Goal: Task Accomplishment & Management: Use online tool/utility

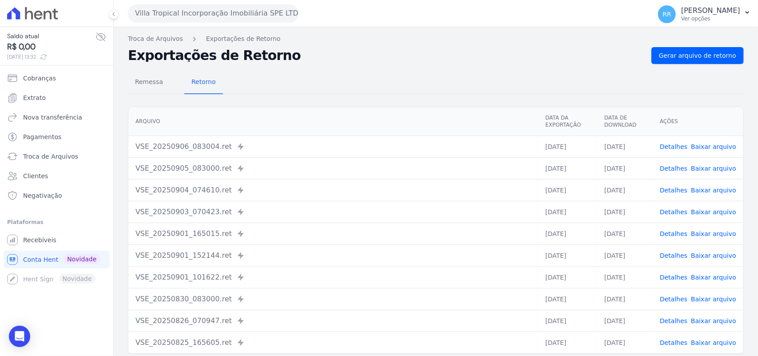
click at [396, 88] on div "Remessa Retorno" at bounding box center [436, 82] width 616 height 23
click at [341, 98] on div "Remessa Retorno [GEOGRAPHIC_DATA] Data da Exportação Data de Download Ações VSE…" at bounding box center [436, 224] width 616 height 321
click at [184, 5] on button "Villa Tropical Incorporação Imobiliária SPE LTDA" at bounding box center [213, 13] width 170 height 18
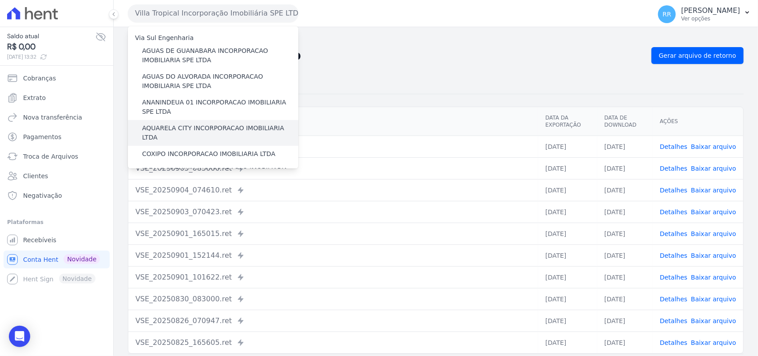
click at [182, 127] on label "AQUARELA CITY INCORPORACAO IMOBILIARIA LTDA" at bounding box center [220, 132] width 156 height 19
click at [0, 0] on input "AQUARELA CITY INCORPORACAO IMOBILIARIA LTDA" at bounding box center [0, 0] width 0 height 0
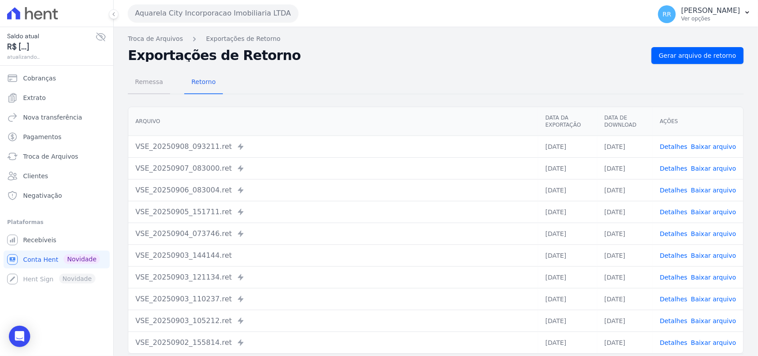
click at [158, 81] on span "Remessa" at bounding box center [149, 82] width 39 height 18
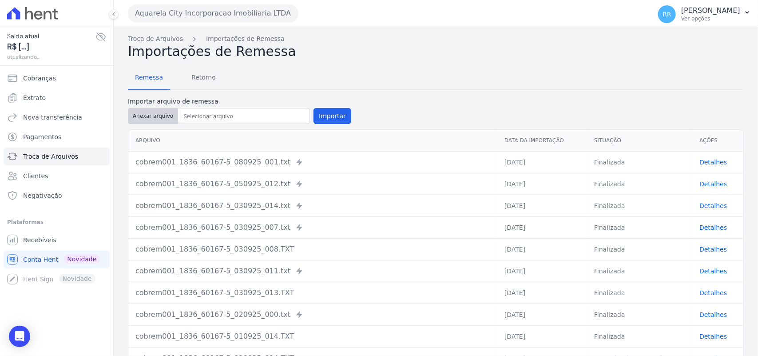
click at [160, 108] on button "Anexar arquivo" at bounding box center [153, 116] width 50 height 16
type input "cobrem001_1836_60167-5_080925_001.TXT"
click at [327, 116] on button "Importar" at bounding box center [332, 116] width 38 height 16
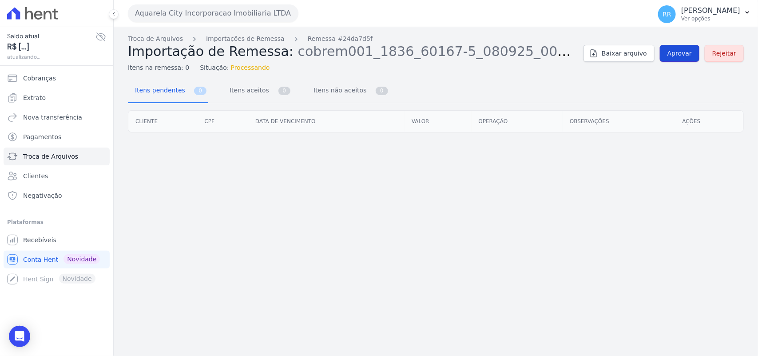
click at [669, 51] on link "Aprovar" at bounding box center [680, 53] width 40 height 17
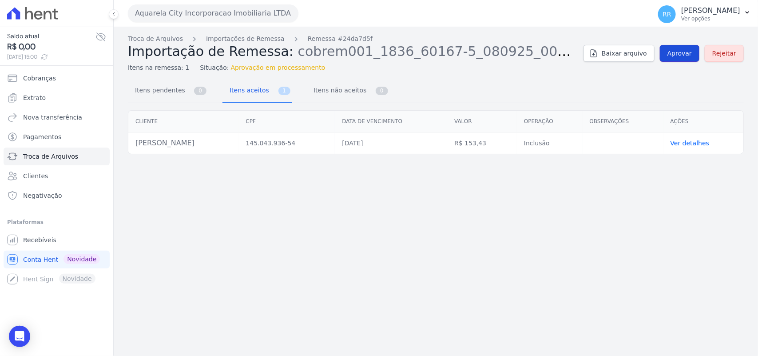
click at [685, 54] on span "Aprovar" at bounding box center [679, 53] width 24 height 9
click at [677, 59] on link "Aprovar" at bounding box center [680, 53] width 40 height 17
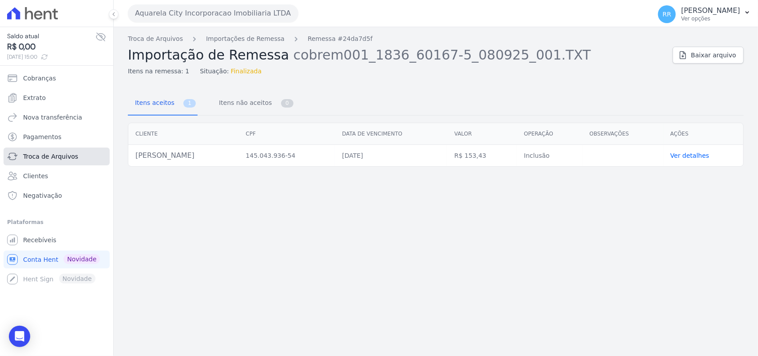
click at [75, 160] on link "Troca de Arquivos" at bounding box center [57, 156] width 106 height 18
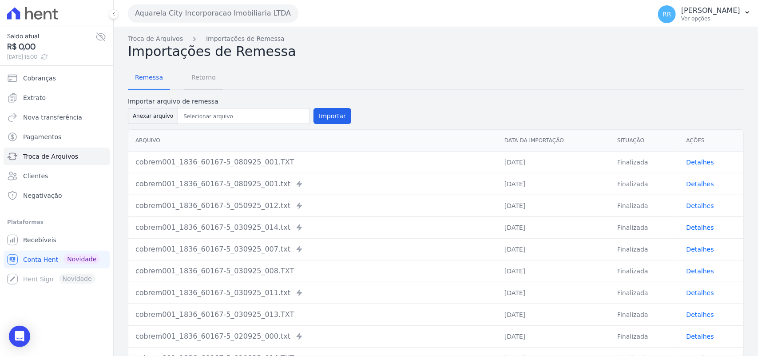
click at [214, 74] on span "Retorno" at bounding box center [203, 77] width 35 height 18
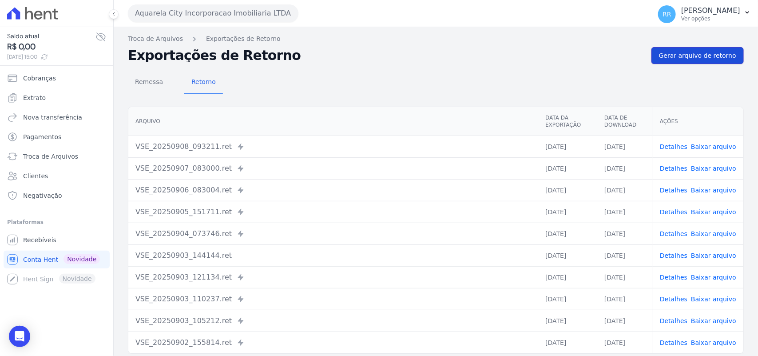
click at [706, 63] on link "Gerar arquivo de retorno" at bounding box center [697, 55] width 92 height 17
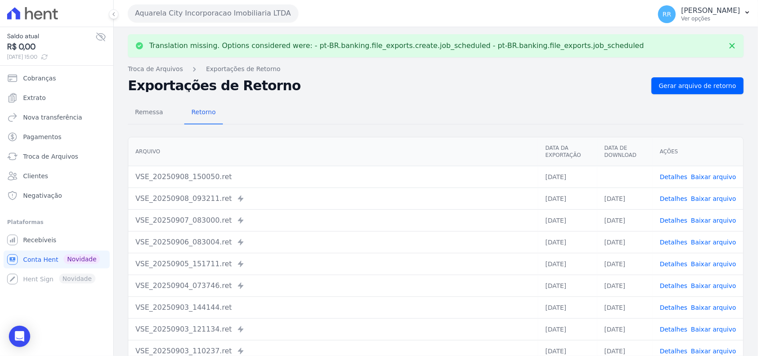
click at [693, 176] on link "Baixar arquivo" at bounding box center [713, 176] width 45 height 7
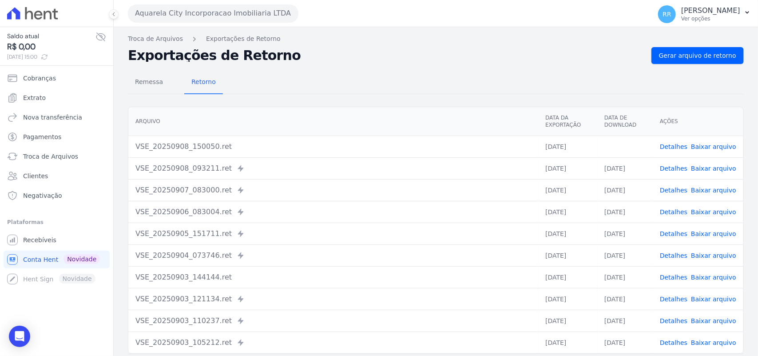
click at [391, 66] on div "Remessa Retorno [GEOGRAPHIC_DATA] Data da Exportação Data de Download Ações VSE…" at bounding box center [436, 224] width 616 height 321
click at [216, 7] on button "Aquarela City Incorporacao Imobiliaria LTDA" at bounding box center [213, 13] width 170 height 18
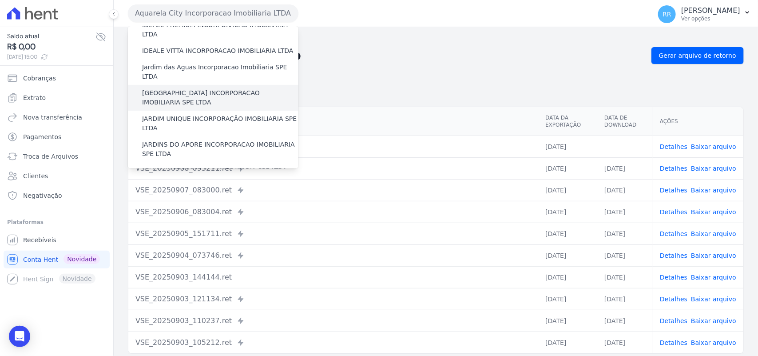
scroll to position [148, 0]
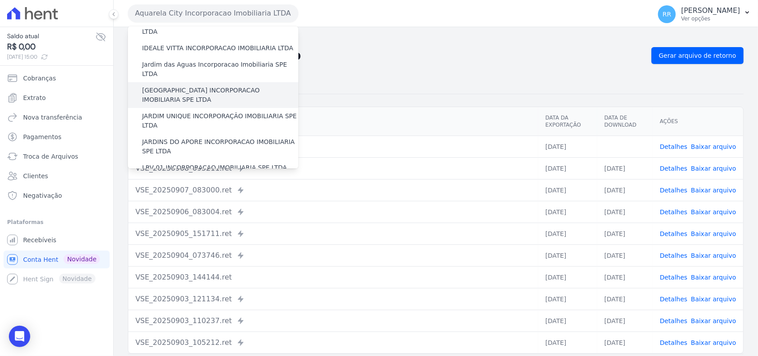
click at [193, 86] on label "[GEOGRAPHIC_DATA] INCORPORACAO IMOBILIARIA SPE LTDA" at bounding box center [220, 95] width 156 height 19
click at [0, 0] on input "[GEOGRAPHIC_DATA] INCORPORACAO IMOBILIARIA SPE LTDA" at bounding box center [0, 0] width 0 height 0
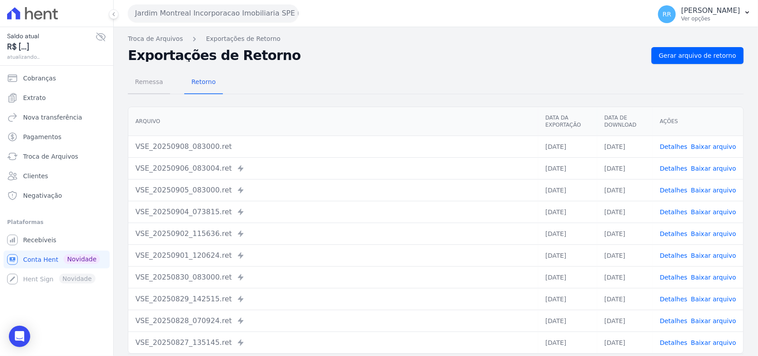
click at [149, 83] on span "Remessa" at bounding box center [149, 82] width 39 height 18
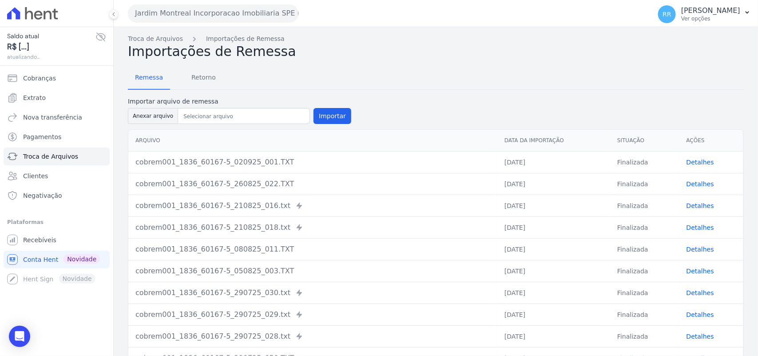
click at [180, 123] on div "Importar arquivo de remessa Anexar arquivo Importar" at bounding box center [239, 111] width 223 height 29
click at [152, 119] on button "Anexar arquivo" at bounding box center [153, 116] width 50 height 16
type input "cobrem001_1836_60167-5_080925_013.TXT"
click at [336, 115] on button "Importar" at bounding box center [332, 116] width 38 height 16
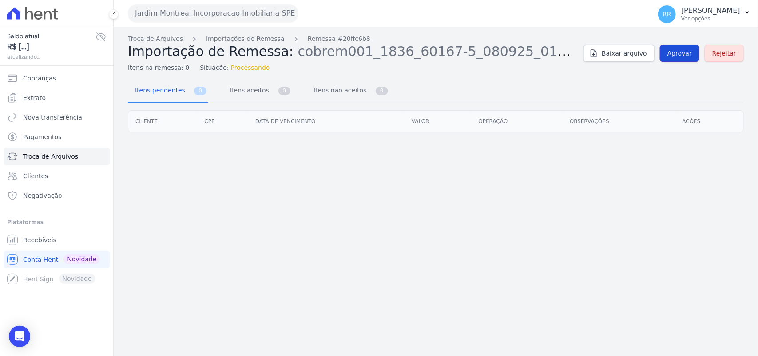
click at [675, 58] on link "Aprovar" at bounding box center [680, 53] width 40 height 17
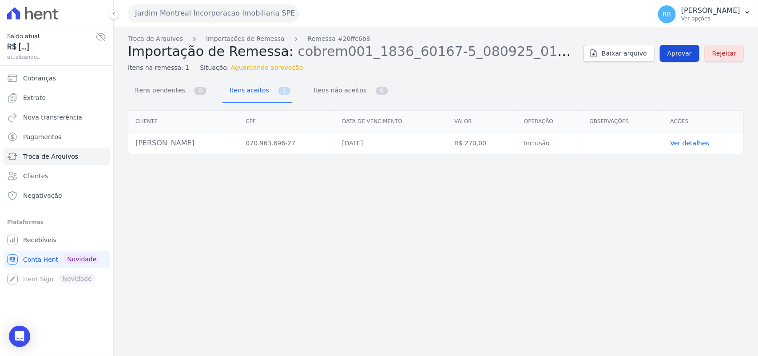
click at [667, 58] on link "Aprovar" at bounding box center [680, 53] width 40 height 17
click at [696, 58] on link "Aprovar" at bounding box center [680, 53] width 40 height 17
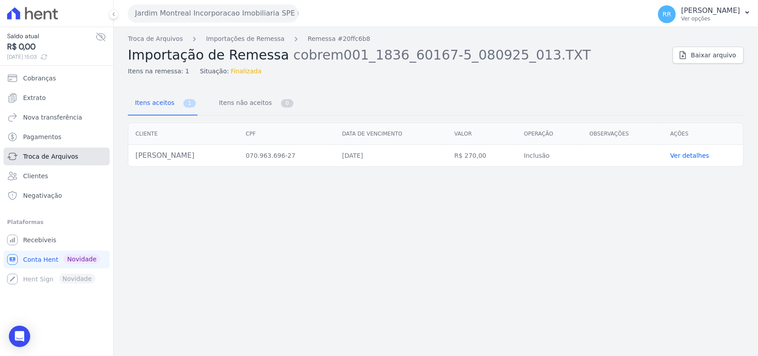
click at [64, 154] on span "Troca de Arquivos" at bounding box center [50, 156] width 55 height 9
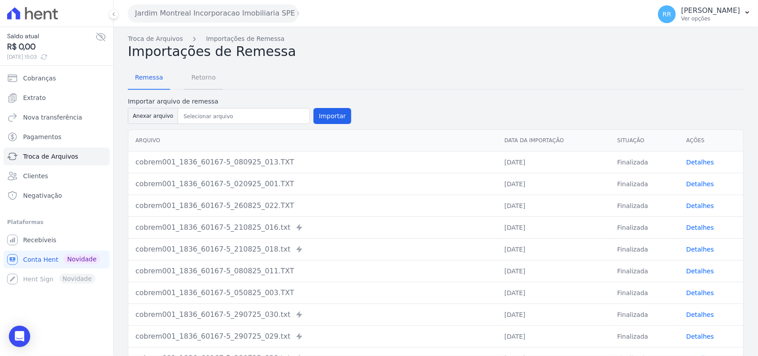
click at [194, 83] on span "Retorno" at bounding box center [203, 77] width 35 height 18
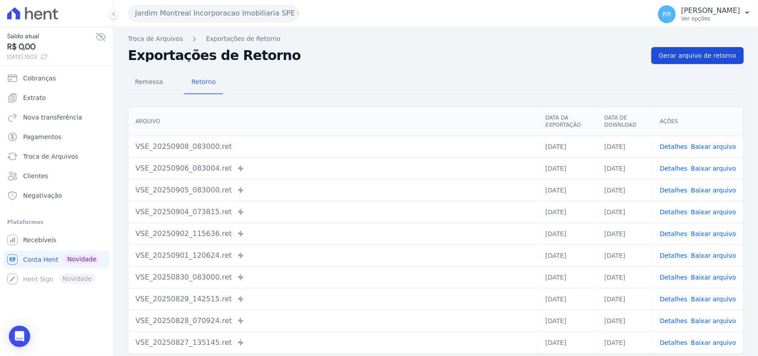
click at [698, 63] on link "Gerar arquivo de retorno" at bounding box center [697, 55] width 92 height 17
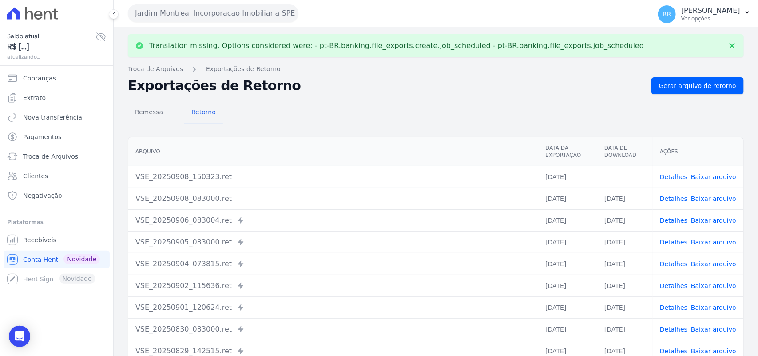
click at [712, 178] on link "Baixar arquivo" at bounding box center [713, 176] width 45 height 7
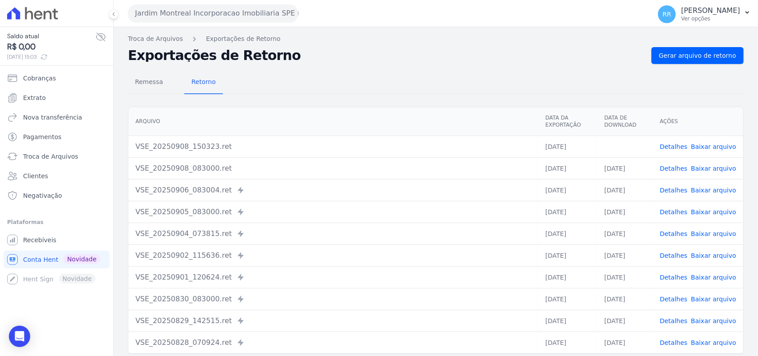
click at [402, 47] on div "Translation missing. Options considered were: - pt-BR.banking.file_exports.crea…" at bounding box center [436, 209] width 644 height 365
click at [218, 14] on button "Jardim Montreal Incorporacao Imobiliaria SPE LTDA" at bounding box center [213, 13] width 170 height 18
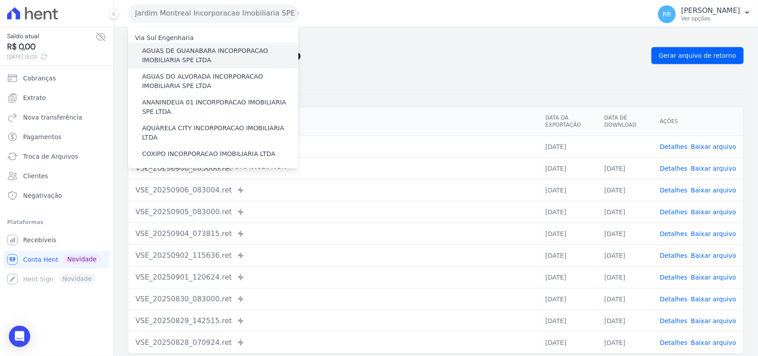
click at [214, 52] on label "AGUAS DE GUANABARA INCORPORACAO IMOBILIARIA SPE LTDA" at bounding box center [220, 55] width 156 height 19
click at [0, 0] on input "AGUAS DE GUANABARA INCORPORACAO IMOBILIARIA SPE LTDA" at bounding box center [0, 0] width 0 height 0
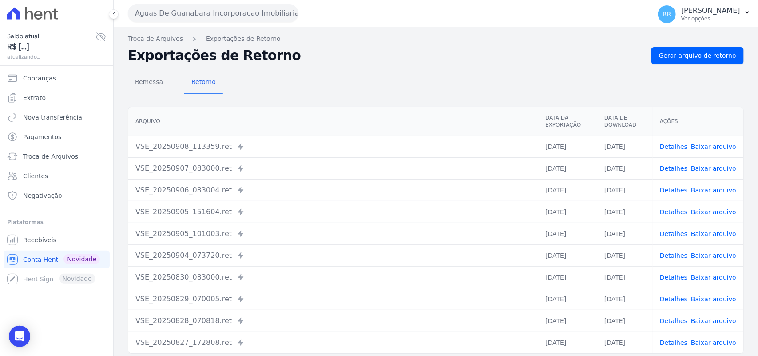
click at [699, 66] on div "Remessa Retorno [GEOGRAPHIC_DATA] Data da Exportação Data de Download Ações VSE…" at bounding box center [436, 224] width 616 height 321
click at [701, 63] on link "Gerar arquivo de retorno" at bounding box center [697, 55] width 92 height 17
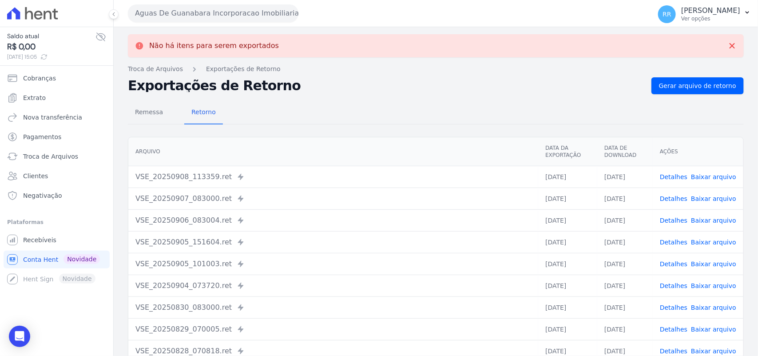
click at [214, 21] on button "Aguas De Guanabara Incorporacao Imobiliaria SPE LTDA" at bounding box center [213, 13] width 170 height 18
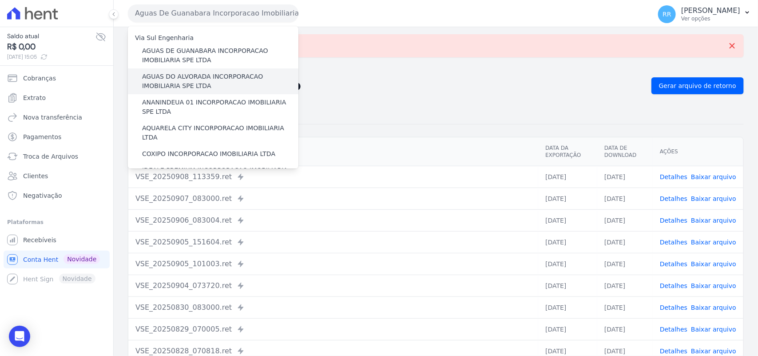
click at [201, 78] on label "AGUAS DO ALVORADA INCORPORACAO IMOBILIARIA SPE LTDA" at bounding box center [220, 81] width 156 height 19
click at [0, 0] on input "AGUAS DO ALVORADA INCORPORACAO IMOBILIARIA SPE LTDA" at bounding box center [0, 0] width 0 height 0
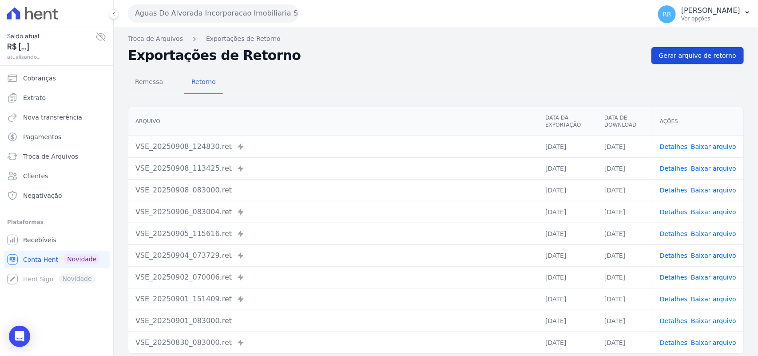
click at [686, 59] on span "Gerar arquivo de retorno" at bounding box center [697, 55] width 77 height 9
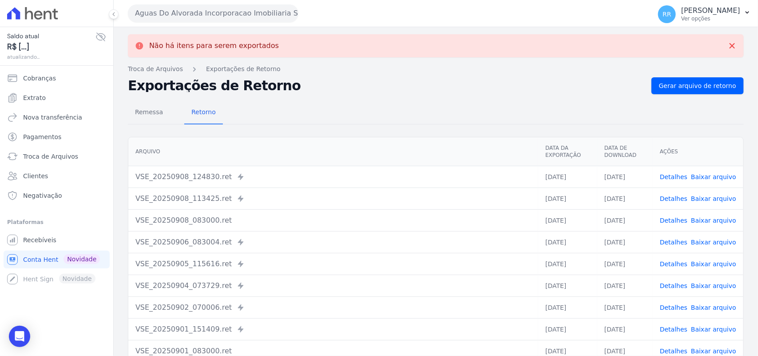
click at [207, 22] on div "Aguas Do Alvorada Incorporacao Imobiliaria SPE LTDA Via Sul Engenharia AGUAS DE…" at bounding box center [387, 14] width 519 height 28
click at [206, 14] on button "Aguas Do Alvorada Incorporacao Imobiliaria SPE LTDA" at bounding box center [213, 13] width 170 height 18
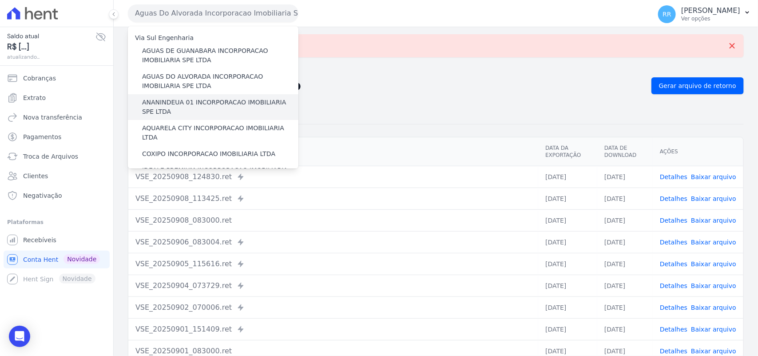
click at [180, 103] on label "ANANINDEUA 01 INCORPORACAO IMOBILIARIA SPE LTDA" at bounding box center [220, 107] width 156 height 19
click at [0, 0] on input "ANANINDEUA 01 INCORPORACAO IMOBILIARIA SPE LTDA" at bounding box center [0, 0] width 0 height 0
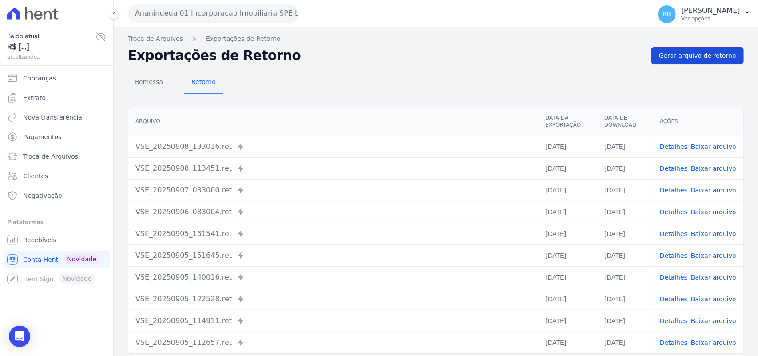
click at [680, 59] on span "Gerar arquivo de retorno" at bounding box center [697, 55] width 77 height 9
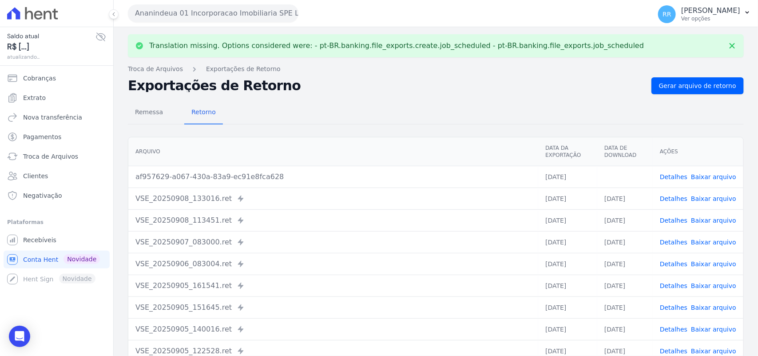
click at [702, 175] on link "Baixar arquivo" at bounding box center [713, 176] width 45 height 7
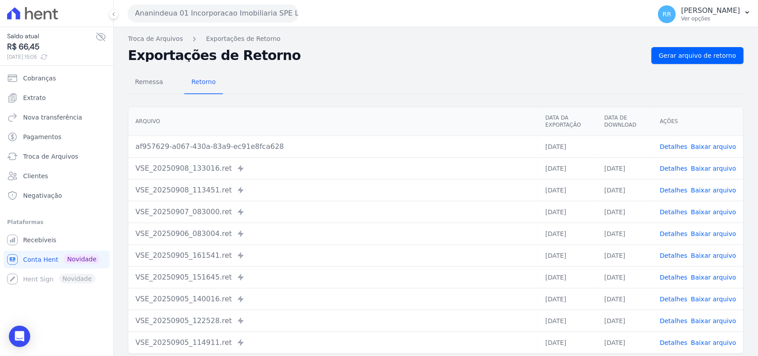
click at [471, 75] on div "Remessa Retorno" at bounding box center [436, 82] width 616 height 23
click at [229, 19] on button "Ananindeua 01 Incorporacao Imobiliaria SPE LTDA" at bounding box center [213, 13] width 170 height 18
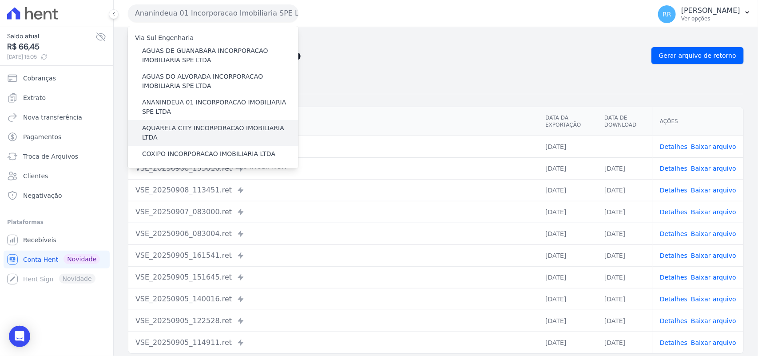
click at [189, 128] on label "AQUARELA CITY INCORPORACAO IMOBILIARIA LTDA" at bounding box center [220, 132] width 156 height 19
click at [0, 0] on input "AQUARELA CITY INCORPORACAO IMOBILIARIA LTDA" at bounding box center [0, 0] width 0 height 0
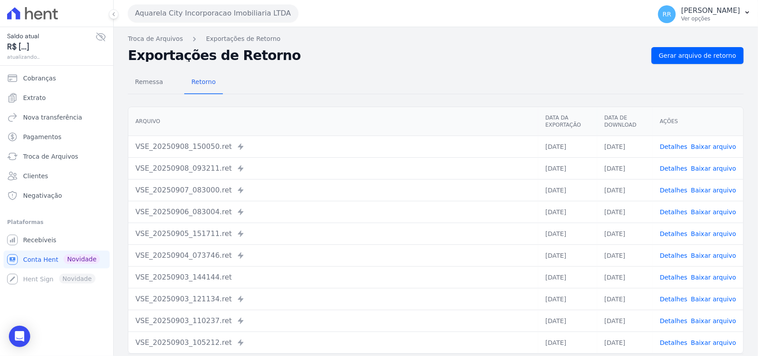
click at [690, 46] on div "Troca de Arquivos Exportações de Retorno Exportações de Retorno Gerar arquivo d…" at bounding box center [436, 209] width 644 height 365
click at [685, 54] on span "Gerar arquivo de retorno" at bounding box center [697, 55] width 77 height 9
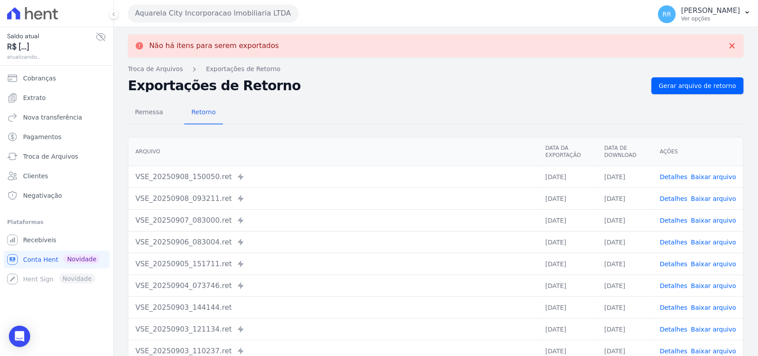
click at [185, 2] on div "Aquarela City Incorporacao Imobiliaria LTDA Via Sul Engenharia AGUAS DE [GEOGRA…" at bounding box center [387, 14] width 519 height 28
click at [181, 16] on button "Aquarela City Incorporacao Imobiliaria LTDA" at bounding box center [213, 13] width 170 height 18
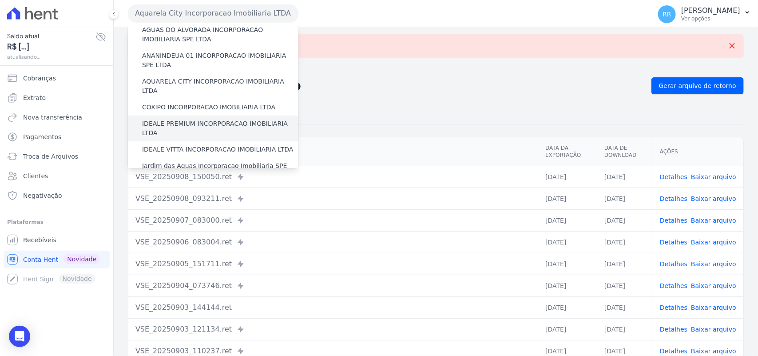
scroll to position [55, 0]
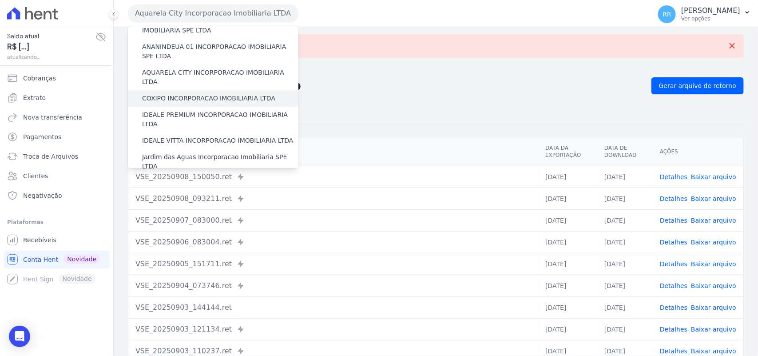
click at [182, 94] on label "COXIPO INCORPORACAO IMOBILIARIA LTDA" at bounding box center [208, 98] width 133 height 9
click at [0, 0] on input "COXIPO INCORPORACAO IMOBILIARIA LTDA" at bounding box center [0, 0] width 0 height 0
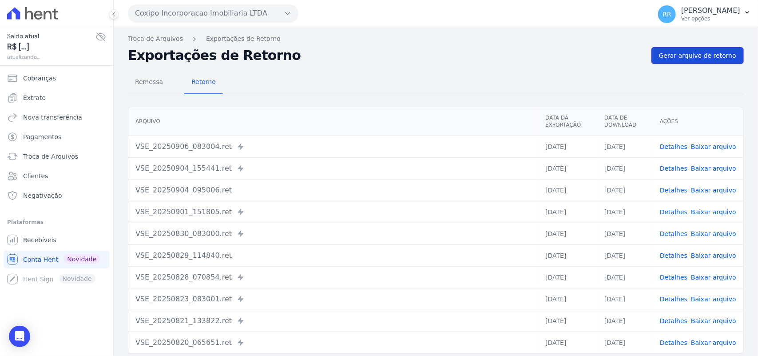
click at [693, 54] on span "Gerar arquivo de retorno" at bounding box center [697, 55] width 77 height 9
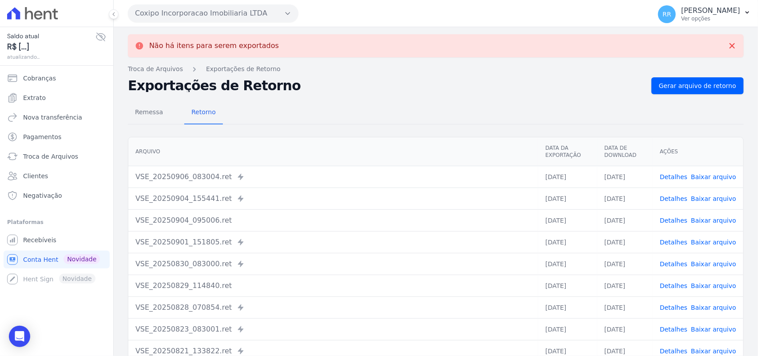
click at [178, 12] on button "Coxipo Incorporacao Imobiliaria LTDA" at bounding box center [213, 13] width 170 height 18
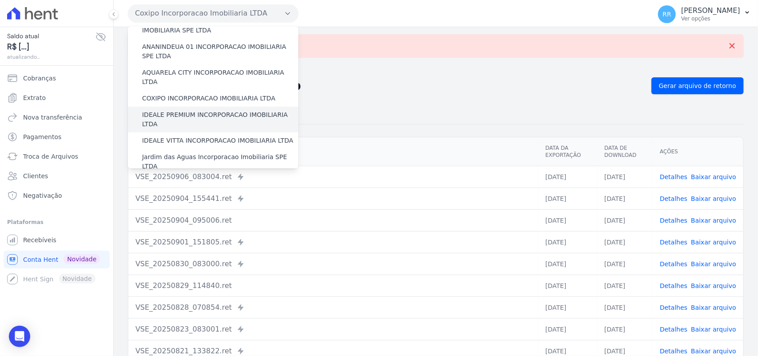
click at [170, 110] on label "IDEALE PREMIUM INCORPORACAO IMOBILIARIA LTDA" at bounding box center [220, 119] width 156 height 19
click at [0, 0] on input "IDEALE PREMIUM INCORPORACAO IMOBILIARIA LTDA" at bounding box center [0, 0] width 0 height 0
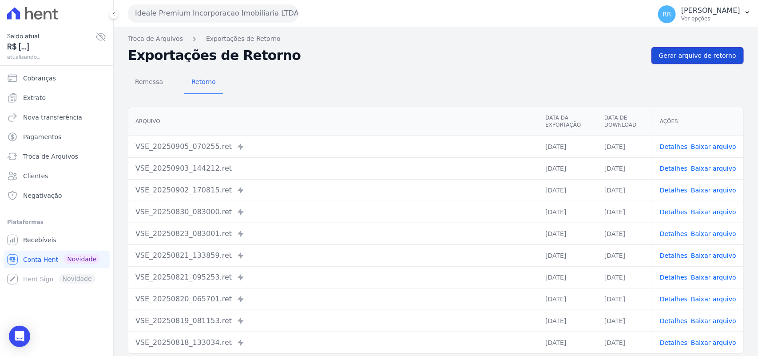
click at [688, 55] on span "Gerar arquivo de retorno" at bounding box center [697, 55] width 77 height 9
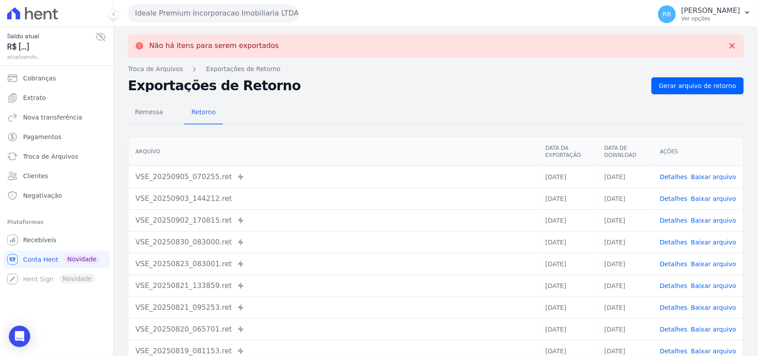
click at [213, 15] on button "Ideale Premium Incorporacao Imobiliaria LTDA" at bounding box center [213, 13] width 170 height 18
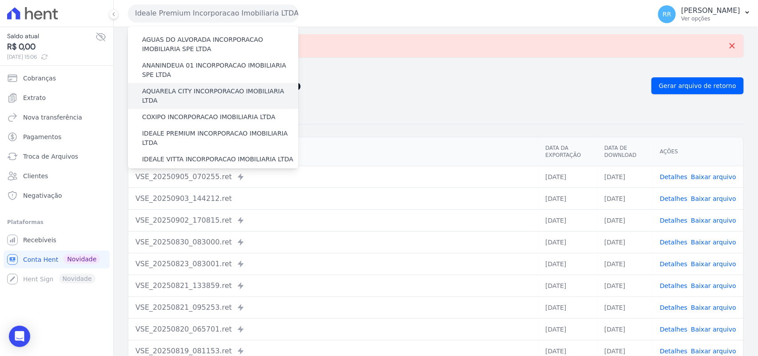
scroll to position [74, 0]
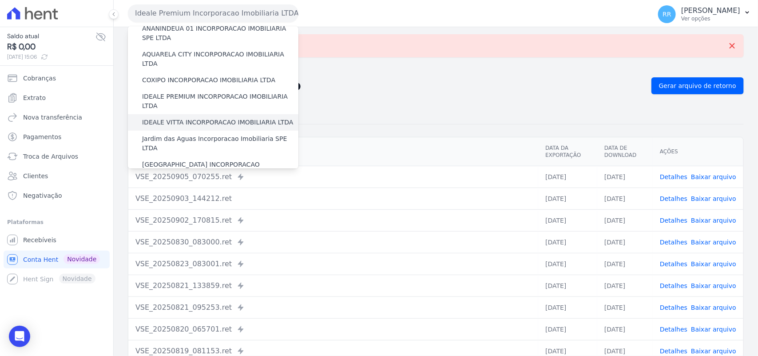
click at [184, 118] on label "IDEALE VITTA INCORPORACAO IMOBILIARIA LTDA" at bounding box center [217, 122] width 151 height 9
click at [0, 0] on input "IDEALE VITTA INCORPORACAO IMOBILIARIA LTDA" at bounding box center [0, 0] width 0 height 0
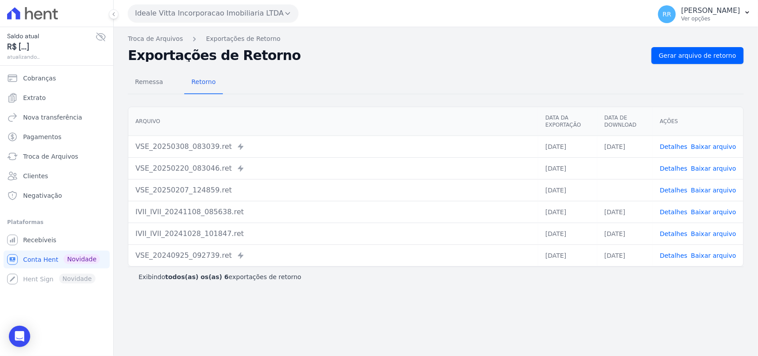
click at [182, 12] on button "Ideale Vitta Incorporacao Imobiliaria LTDA" at bounding box center [213, 13] width 170 height 18
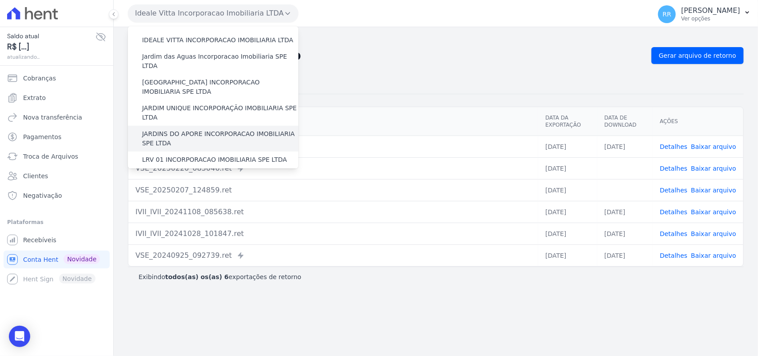
scroll to position [129, 0]
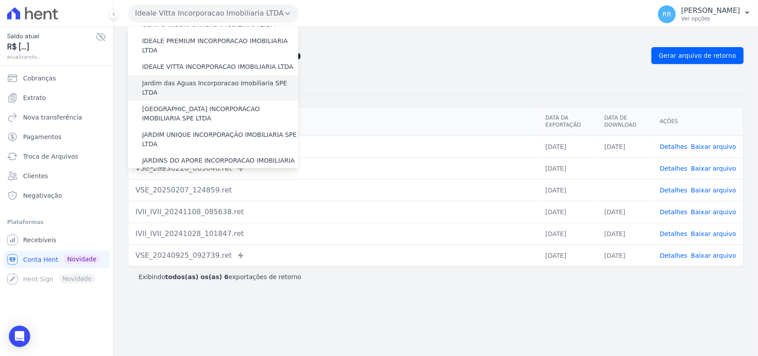
click at [180, 79] on label "Jardim das Aguas Incorporacao Imobiliaria SPE LTDA" at bounding box center [220, 88] width 156 height 19
click at [0, 0] on input "Jardim das Aguas Incorporacao Imobiliaria SPE LTDA" at bounding box center [0, 0] width 0 height 0
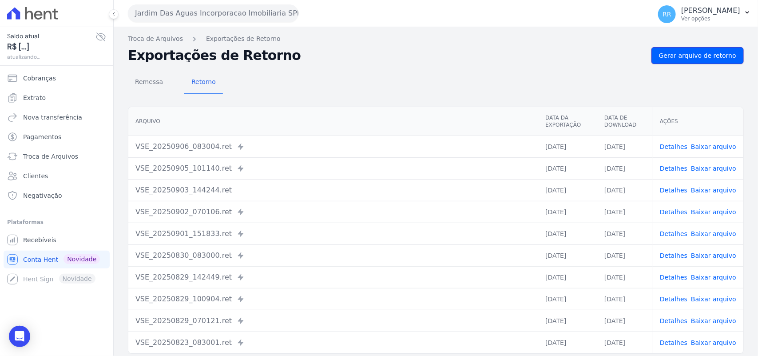
click at [685, 52] on span "Gerar arquivo de retorno" at bounding box center [697, 55] width 77 height 9
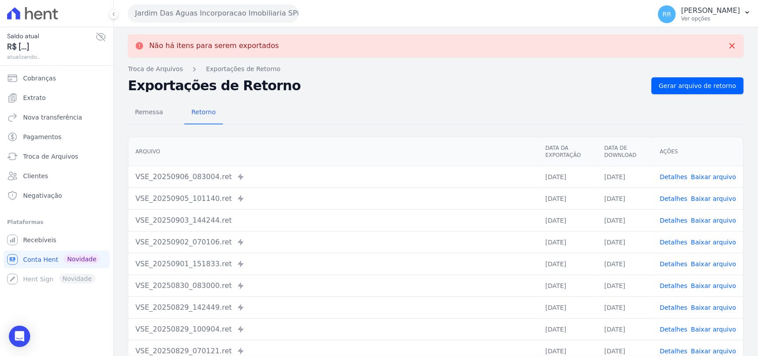
click at [198, 13] on button "Jardim Das Aguas Incorporacao Imobiliaria SPE LTDA" at bounding box center [213, 13] width 170 height 18
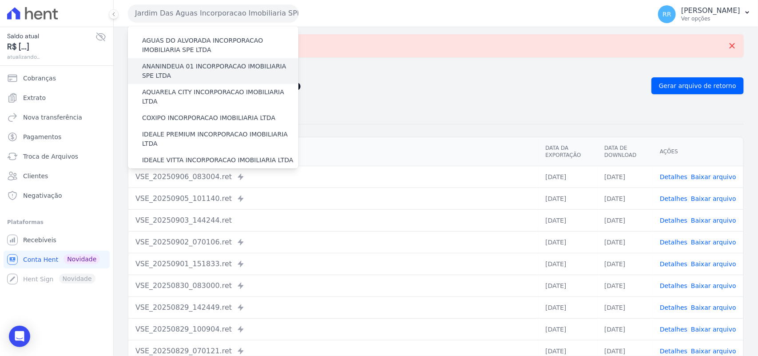
scroll to position [92, 0]
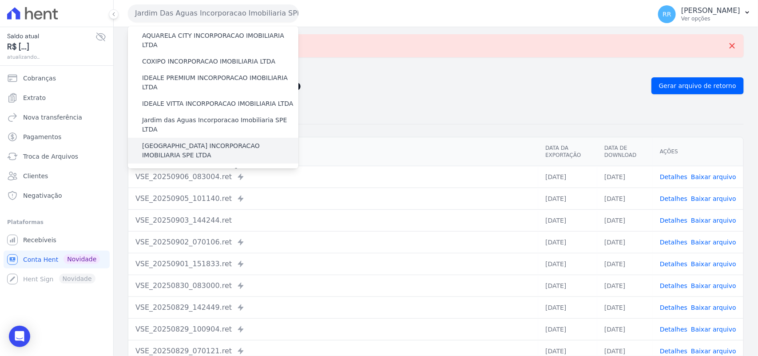
click at [190, 141] on label "[GEOGRAPHIC_DATA] INCORPORACAO IMOBILIARIA SPE LTDA" at bounding box center [220, 150] width 156 height 19
click at [0, 0] on input "[GEOGRAPHIC_DATA] INCORPORACAO IMOBILIARIA SPE LTDA" at bounding box center [0, 0] width 0 height 0
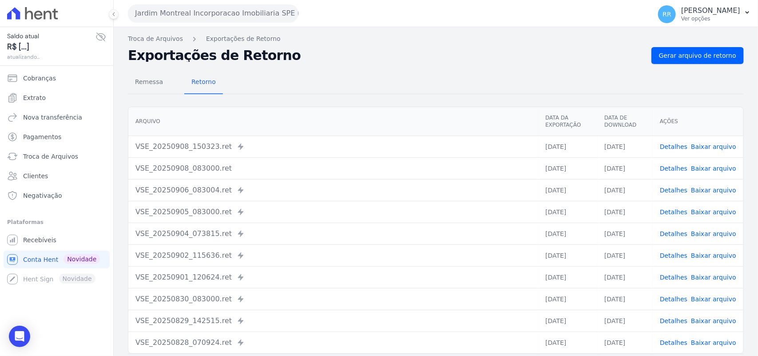
click at [691, 66] on div "Remessa Retorno [GEOGRAPHIC_DATA] Data da Exportação Data de Download Ações VSE…" at bounding box center [436, 224] width 616 height 321
click at [692, 57] on span "Gerar arquivo de retorno" at bounding box center [697, 55] width 77 height 9
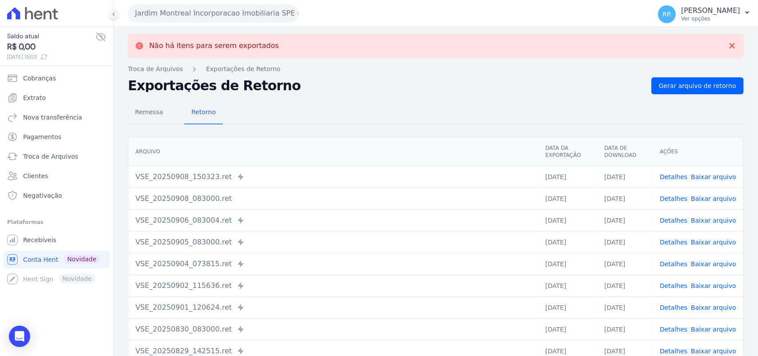
click at [237, 13] on button "Jardim Montreal Incorporacao Imobiliaria SPE LTDA" at bounding box center [213, 13] width 170 height 18
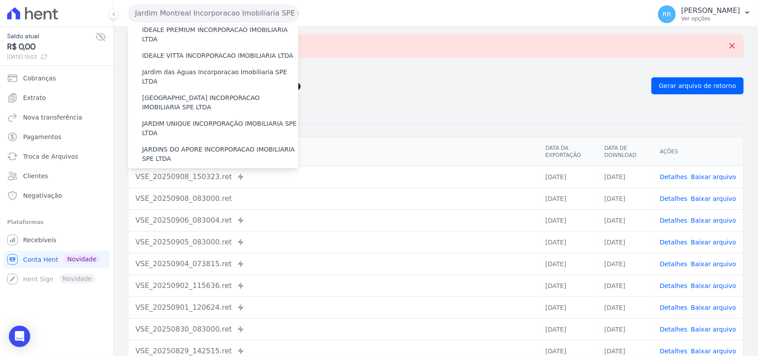
scroll to position [148, 0]
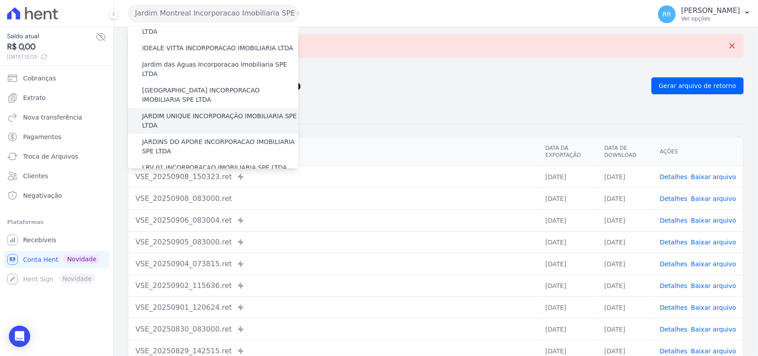
click at [181, 108] on div "JARDIM UNIQUE INCORPORAÇÃO IMOBILIARIA SPE LTDA" at bounding box center [213, 121] width 170 height 26
click at [177, 111] on label "JARDIM UNIQUE INCORPORAÇÃO IMOBILIARIA SPE LTDA" at bounding box center [220, 120] width 156 height 19
click at [0, 0] on input "JARDIM UNIQUE INCORPORAÇÃO IMOBILIARIA SPE LTDA" at bounding box center [0, 0] width 0 height 0
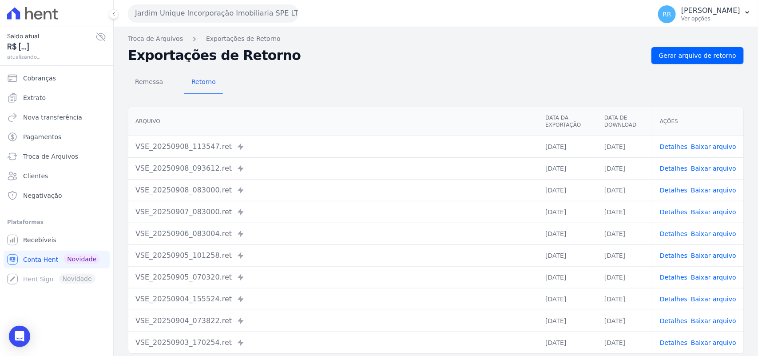
click at [688, 65] on div "Remessa Retorno [GEOGRAPHIC_DATA] Data da Exportação Data de Download Ações VSE…" at bounding box center [436, 224] width 616 height 321
click at [691, 60] on span "Gerar arquivo de retorno" at bounding box center [697, 55] width 77 height 9
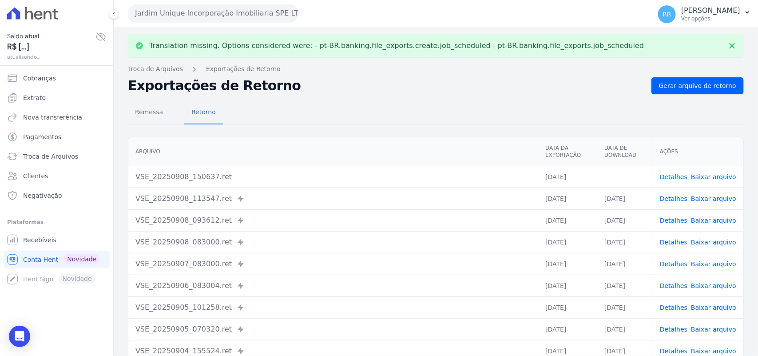
click at [711, 178] on link "Baixar arquivo" at bounding box center [713, 176] width 45 height 7
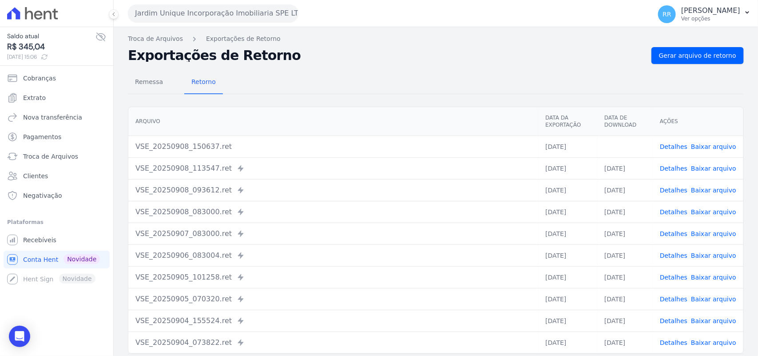
click at [426, 100] on div "Remessa Retorno [GEOGRAPHIC_DATA] Data da Exportação Data de Download Ações VSE…" at bounding box center [436, 224] width 616 height 321
click at [183, 7] on button "Jardim Unique Incorporação Imobiliaria SPE LTDA" at bounding box center [213, 13] width 170 height 18
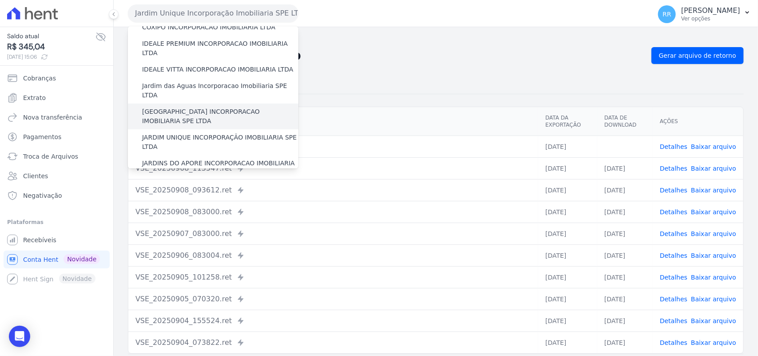
scroll to position [129, 0]
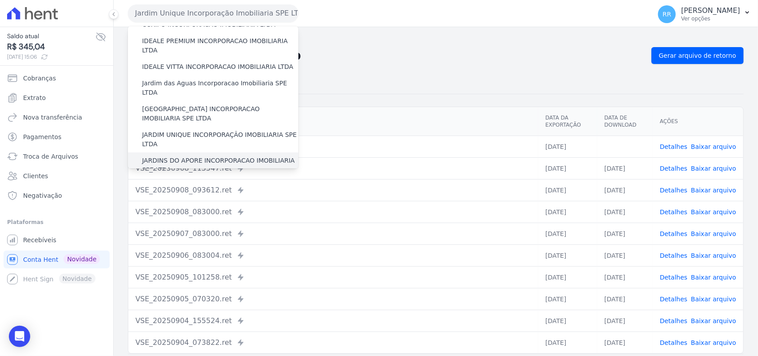
click at [167, 156] on label "JARDINS DO APORE INCORPORACAO IMOBILIARIA SPE LTDA" at bounding box center [220, 165] width 156 height 19
click at [0, 0] on input "JARDINS DO APORE INCORPORACAO IMOBILIARIA SPE LTDA" at bounding box center [0, 0] width 0 height 0
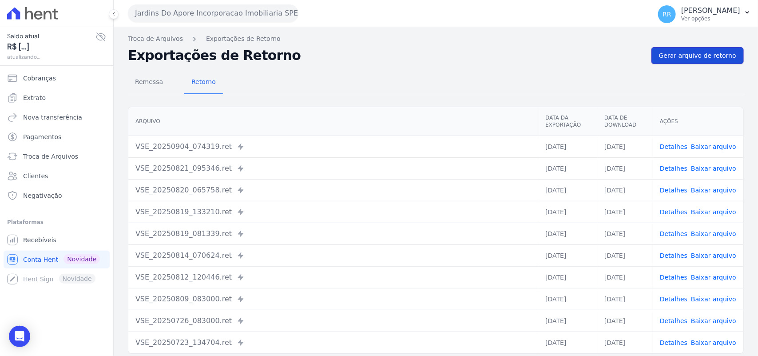
click at [689, 58] on span "Gerar arquivo de retorno" at bounding box center [697, 55] width 77 height 9
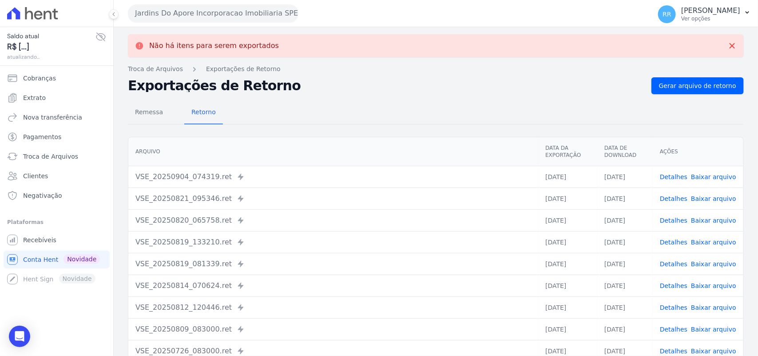
click at [212, 12] on button "Jardins Do Apore Incorporacao Imobiliaria SPE LTDA" at bounding box center [213, 13] width 170 height 18
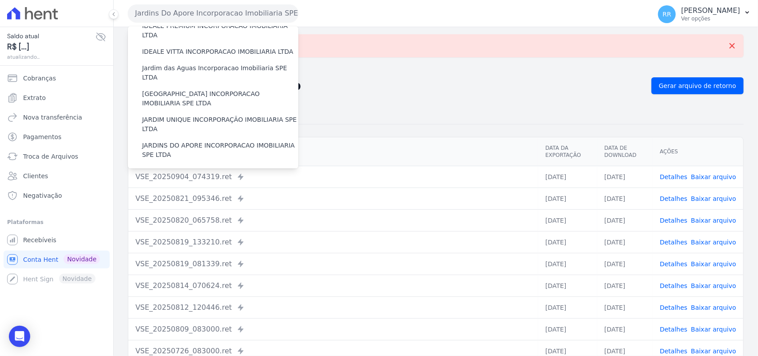
scroll to position [185, 0]
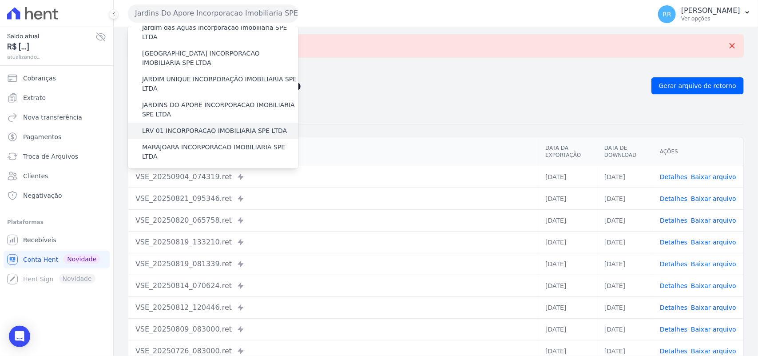
click at [180, 126] on label "LRV 01 INCORPORACAO IMOBILIARIA SPE LTDA" at bounding box center [214, 130] width 145 height 9
click at [0, 0] on input "LRV 01 INCORPORACAO IMOBILIARIA SPE LTDA" at bounding box center [0, 0] width 0 height 0
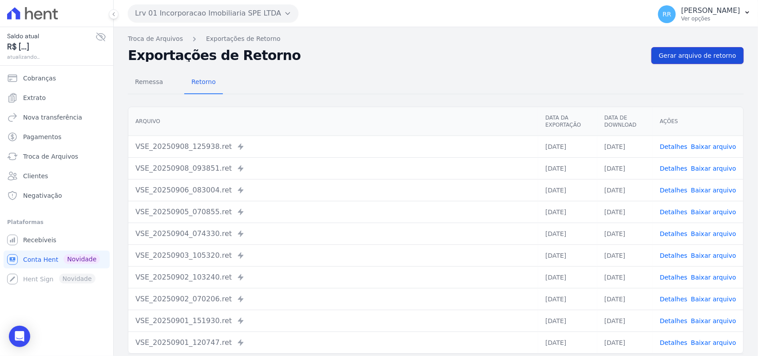
click at [677, 61] on link "Gerar arquivo de retorno" at bounding box center [697, 55] width 92 height 17
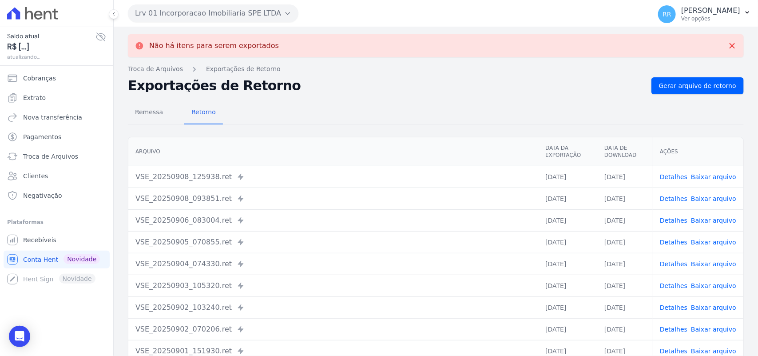
click at [174, 17] on button "Lrv 01 Incorporacao Imobiliaria SPE LTDA" at bounding box center [213, 13] width 170 height 18
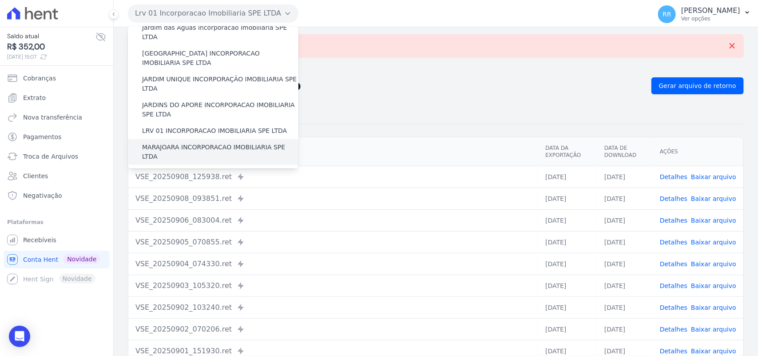
click at [170, 142] on label "MARAJOARA INCORPORACAO IMOBILIARIA SPE LTDA" at bounding box center [220, 151] width 156 height 19
click at [0, 0] on input "MARAJOARA INCORPORACAO IMOBILIARIA SPE LTDA" at bounding box center [0, 0] width 0 height 0
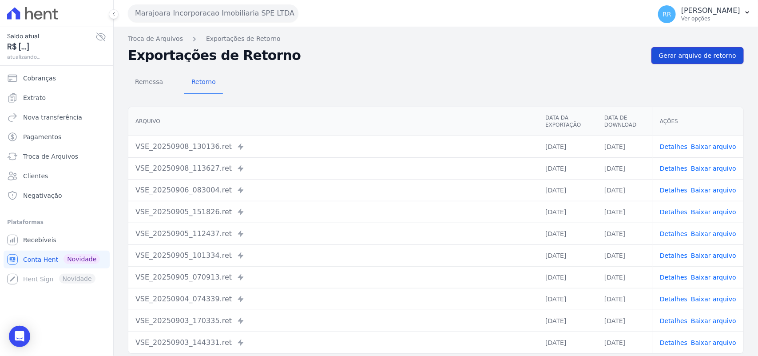
click at [674, 55] on span "Gerar arquivo de retorno" at bounding box center [697, 55] width 77 height 9
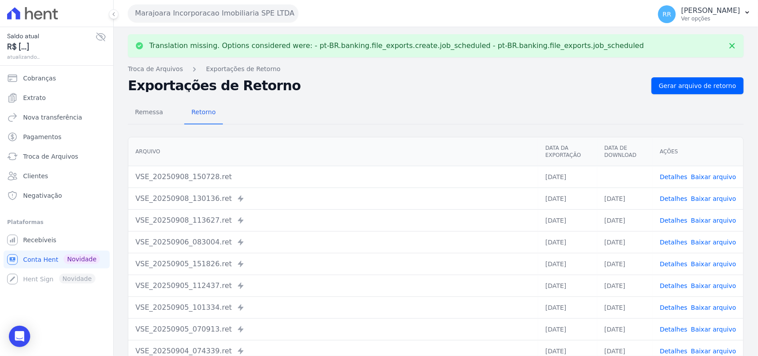
click at [703, 174] on link "Baixar arquivo" at bounding box center [713, 176] width 45 height 7
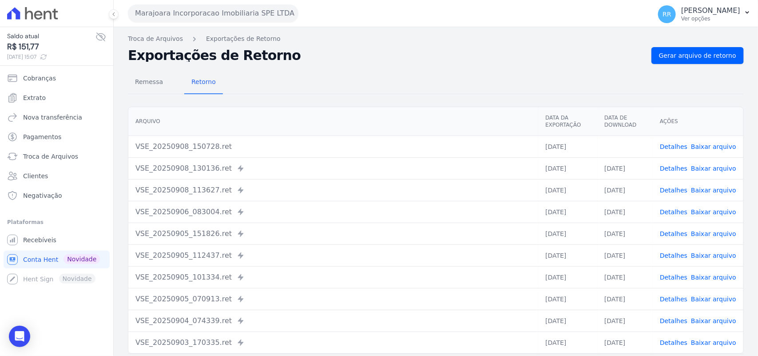
click at [421, 78] on div "Remessa Retorno" at bounding box center [436, 82] width 616 height 23
click at [166, 12] on button "Marajoara Incorporacao Imobiliaria SPE LTDA" at bounding box center [213, 13] width 170 height 18
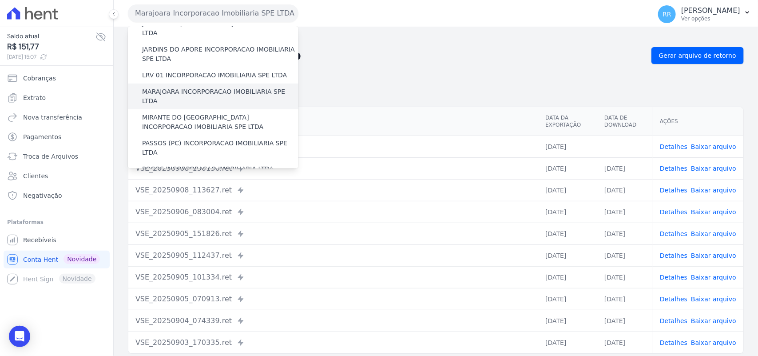
scroll to position [259, 0]
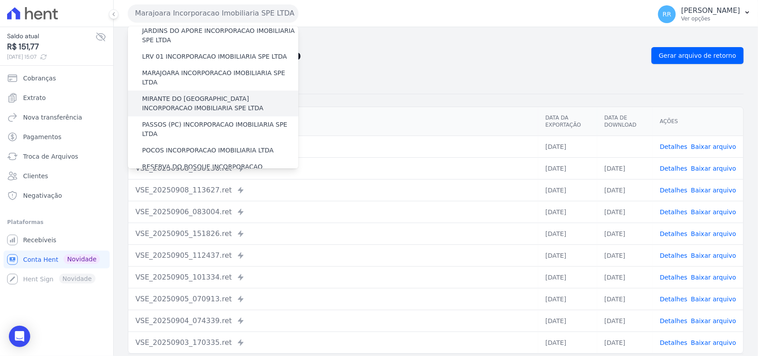
click at [185, 94] on label "MIRANTE DO [GEOGRAPHIC_DATA] INCORPORACAO IMOBILIARIA SPE LTDA" at bounding box center [220, 103] width 156 height 19
click at [0, 0] on input "MIRANTE DO [GEOGRAPHIC_DATA] INCORPORACAO IMOBILIARIA SPE LTDA" at bounding box center [0, 0] width 0 height 0
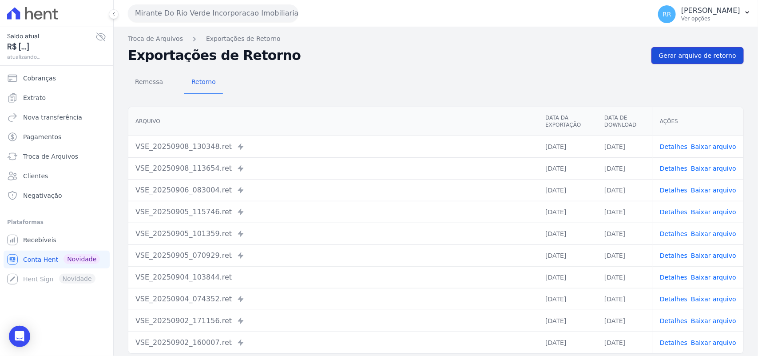
click at [693, 53] on span "Gerar arquivo de retorno" at bounding box center [697, 55] width 77 height 9
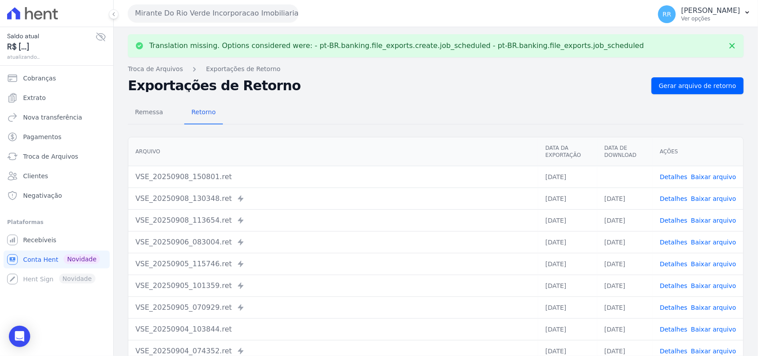
click at [726, 177] on link "Baixar arquivo" at bounding box center [713, 176] width 45 height 7
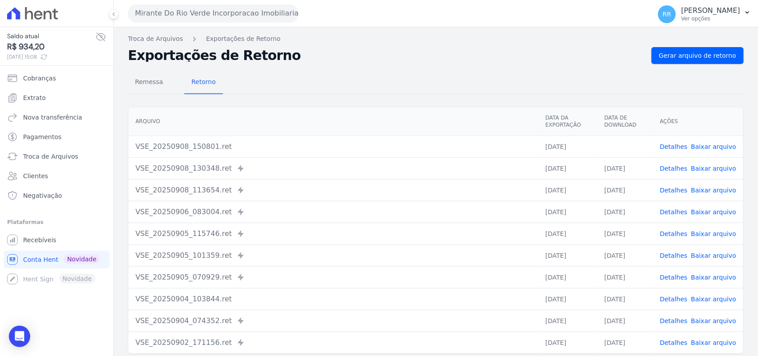
click at [337, 65] on div "Remessa Retorno [GEOGRAPHIC_DATA] Data da Exportação Data de Download Ações VSE…" at bounding box center [436, 224] width 616 height 321
click at [163, 11] on button "Mirante Do Rio Verde Incorporacao Imobiliaria SPE LTDA" at bounding box center [213, 13] width 170 height 18
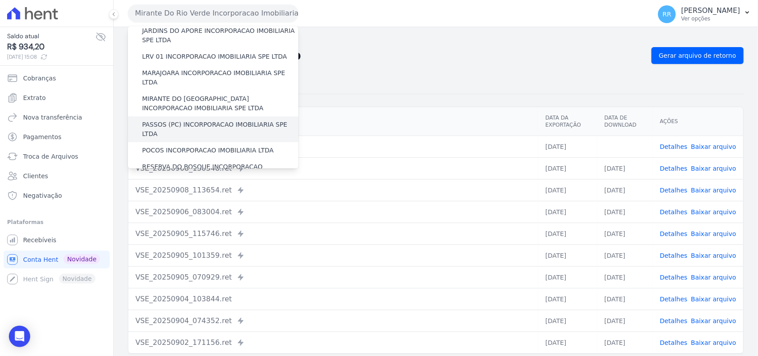
click at [180, 120] on label "PASSOS (PC) INCORPORACAO IMOBILIARIA SPE LTDA" at bounding box center [220, 129] width 156 height 19
click at [0, 0] on input "PASSOS (PC) INCORPORACAO IMOBILIARIA SPE LTDA" at bounding box center [0, 0] width 0 height 0
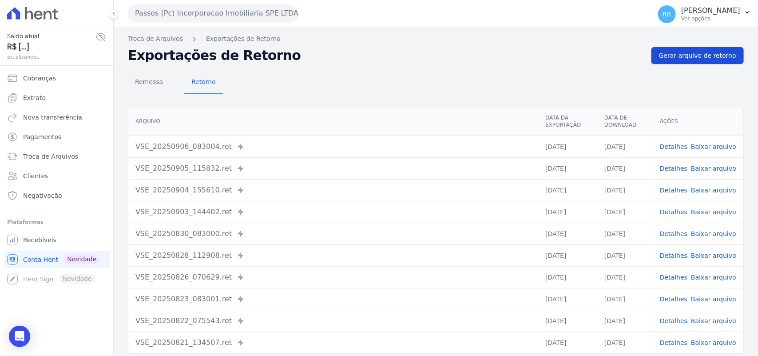
click at [714, 47] on link "Gerar arquivo de retorno" at bounding box center [697, 55] width 92 height 17
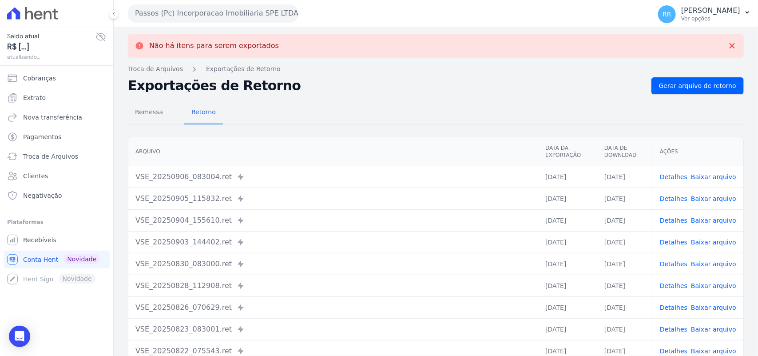
click at [211, 9] on button "Passos (Pc) Incorporacao Imobiliaria SPE LTDA" at bounding box center [213, 13] width 170 height 18
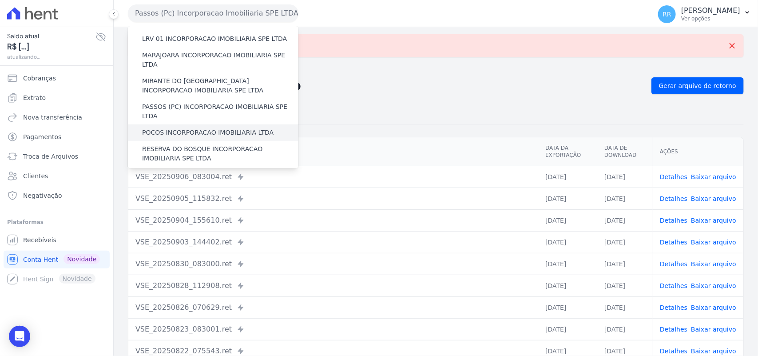
scroll to position [277, 0]
click at [161, 127] on label "POCOS INCORPORACAO IMOBILIARIA LTDA" at bounding box center [207, 131] width 131 height 9
click at [0, 0] on input "POCOS INCORPORACAO IMOBILIARIA LTDA" at bounding box center [0, 0] width 0 height 0
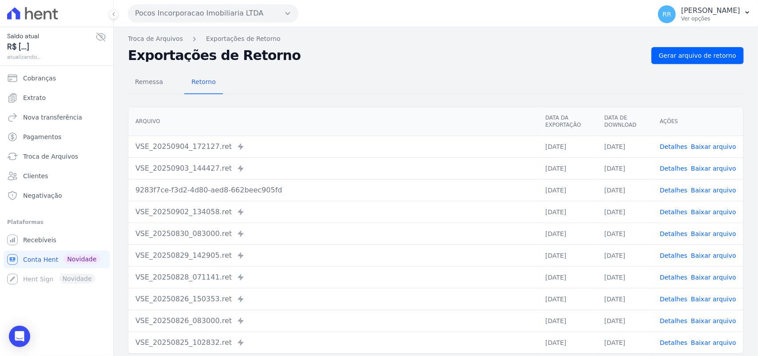
click at [701, 64] on div "Remessa Retorno [GEOGRAPHIC_DATA] Data da Exportação Data de Download Ações VSE…" at bounding box center [436, 224] width 616 height 321
click at [705, 52] on span "Gerar arquivo de retorno" at bounding box center [697, 55] width 77 height 9
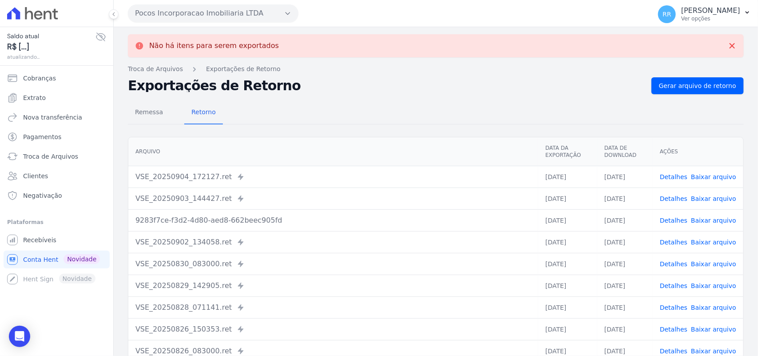
click at [207, 10] on button "Pocos Incorporacao Imobiliaria LTDA" at bounding box center [213, 13] width 170 height 18
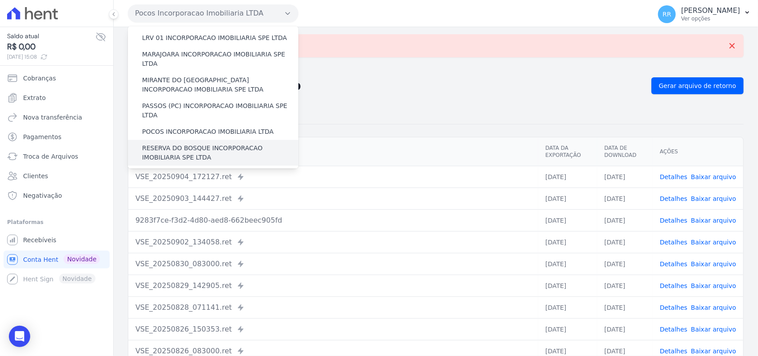
click at [162, 143] on label "RESERVA DO BOSQUE INCORPORACAO IMOBILIARIA SPE LTDA" at bounding box center [220, 152] width 156 height 19
click at [0, 0] on input "RESERVA DO BOSQUE INCORPORACAO IMOBILIARIA SPE LTDA" at bounding box center [0, 0] width 0 height 0
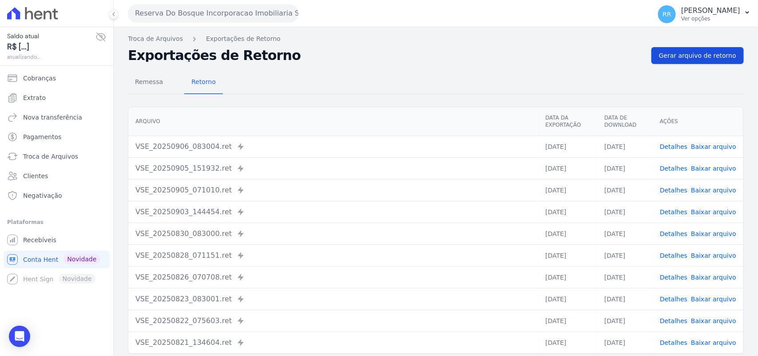
drag, startPoint x: 702, startPoint y: 71, endPoint x: 701, endPoint y: 62, distance: 9.3
click at [701, 69] on div "Remessa Retorno [GEOGRAPHIC_DATA] Data da Exportação Data de Download Ações VSE…" at bounding box center [436, 224] width 616 height 321
click at [701, 56] on span "Gerar arquivo de retorno" at bounding box center [697, 55] width 77 height 9
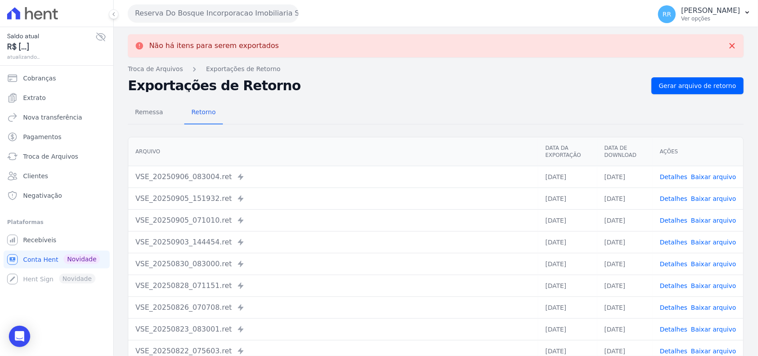
click at [180, 12] on button "Reserva Do Bosque Incorporacao Imobiliaria SPE LTDA" at bounding box center [213, 13] width 170 height 18
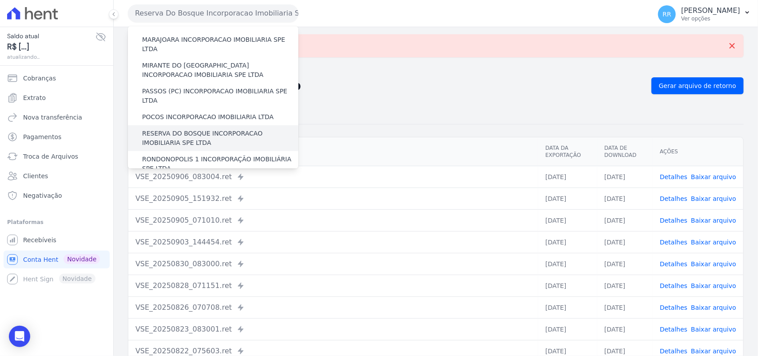
scroll to position [296, 0]
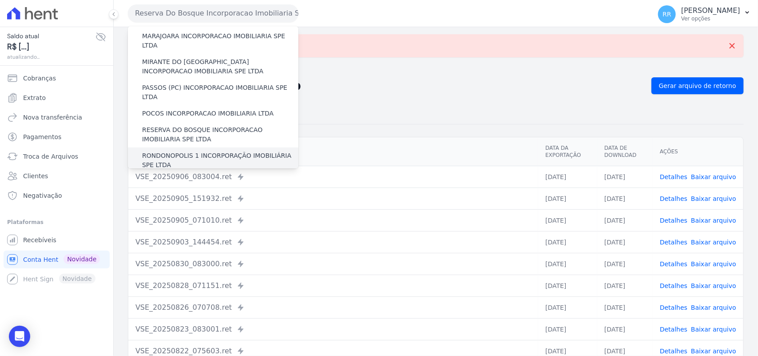
click at [170, 151] on label "RONDONOPOLIS 1 INCORPORAÇÃO IMOBILIÁRIA SPE LTDA" at bounding box center [220, 160] width 156 height 19
click at [0, 0] on input "RONDONOPOLIS 1 INCORPORAÇÃO IMOBILIÁRIA SPE LTDA" at bounding box center [0, 0] width 0 height 0
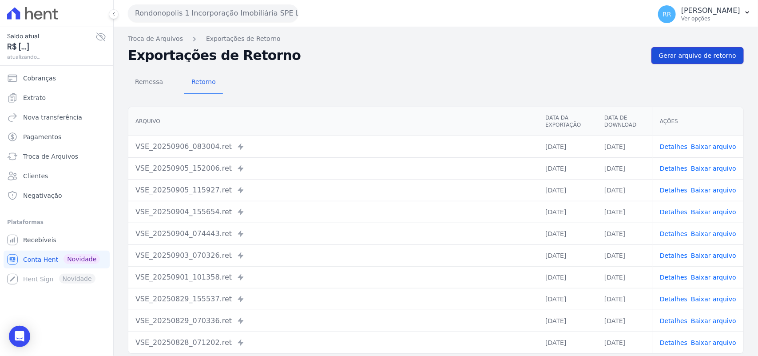
click at [687, 59] on span "Gerar arquivo de retorno" at bounding box center [697, 55] width 77 height 9
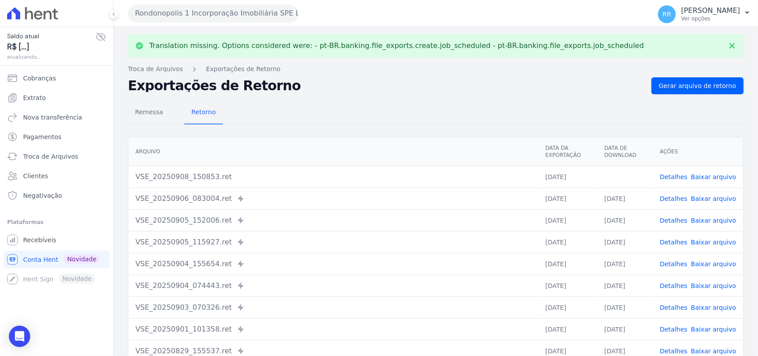
click at [706, 178] on link "Baixar arquivo" at bounding box center [713, 176] width 45 height 7
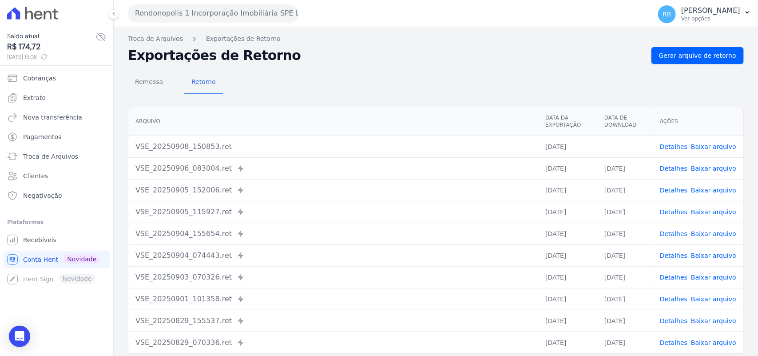
click at [348, 67] on div "Remessa Retorno [GEOGRAPHIC_DATA] Data da Exportação Data de Download Ações VSE…" at bounding box center [436, 224] width 616 height 321
click at [172, 12] on button "Rondonopolis 1 Incorporação Imobiliária SPE LTDA" at bounding box center [213, 13] width 170 height 18
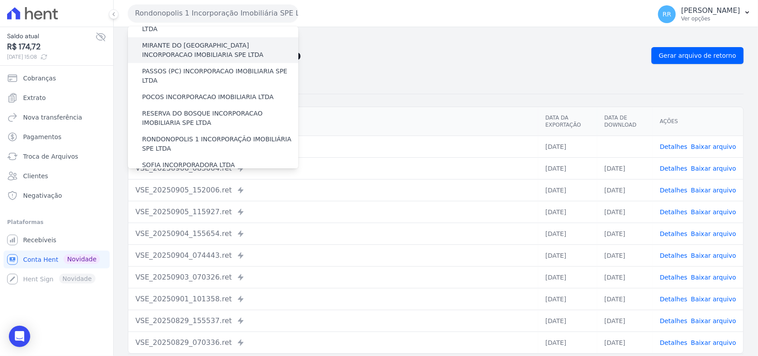
scroll to position [314, 0]
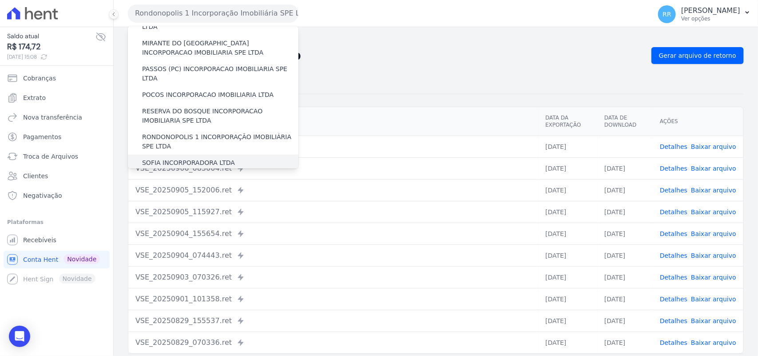
click at [190, 158] on label "SOFIA INCORPORADORA LTDA" at bounding box center [188, 162] width 93 height 9
click at [0, 0] on input "SOFIA INCORPORADORA LTDA" at bounding box center [0, 0] width 0 height 0
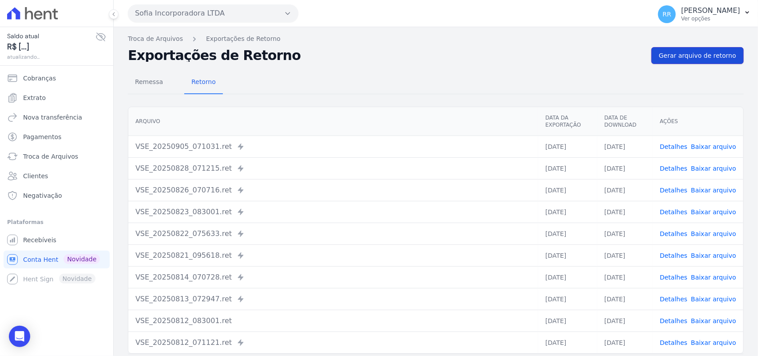
click at [685, 47] on link "Gerar arquivo de retorno" at bounding box center [697, 55] width 92 height 17
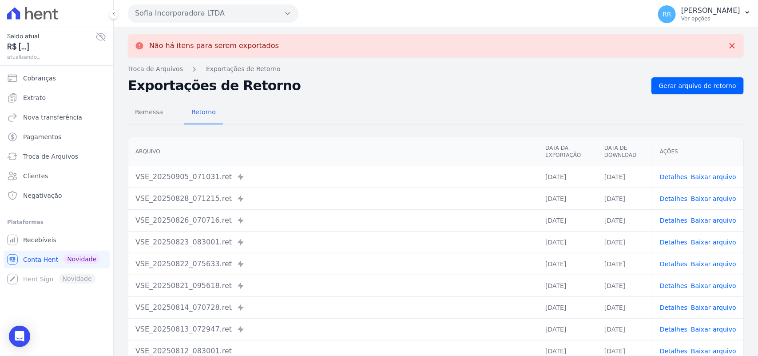
click at [251, 14] on button "Sofia Incorporadora LTDA" at bounding box center [213, 13] width 170 height 18
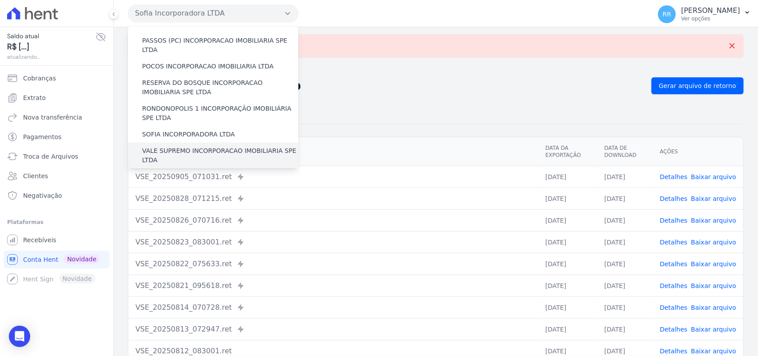
scroll to position [351, 0]
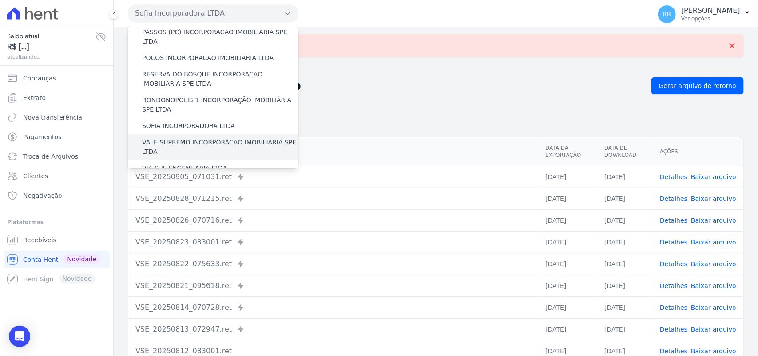
click at [168, 138] on label "VALE SUPREMO INCORPORACAO IMOBILIARIA SPE LTDA" at bounding box center [220, 147] width 156 height 19
click at [0, 0] on input "VALE SUPREMO INCORPORACAO IMOBILIARIA SPE LTDA" at bounding box center [0, 0] width 0 height 0
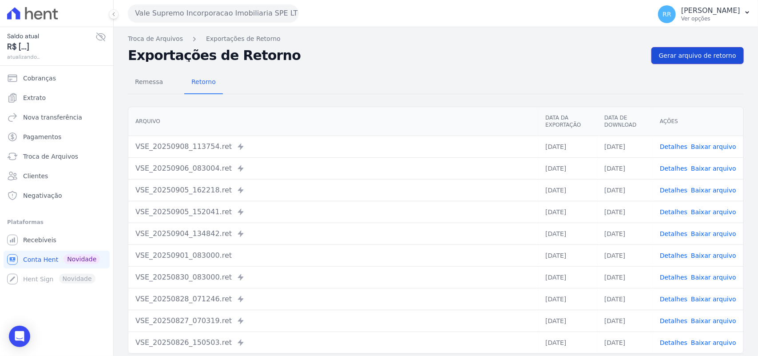
click at [722, 50] on link "Gerar arquivo de retorno" at bounding box center [697, 55] width 92 height 17
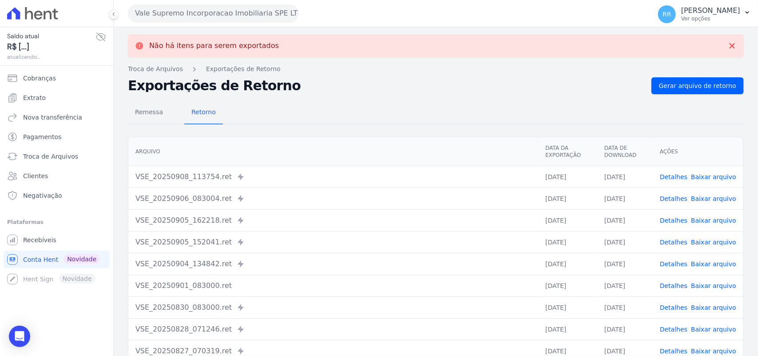
click at [185, 10] on button "Vale Supremo Incorporacao Imobiliaria SPE LTDA" at bounding box center [213, 13] width 170 height 18
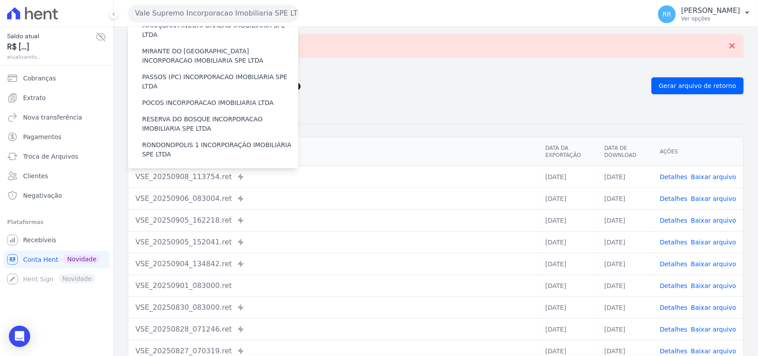
scroll to position [405, 0]
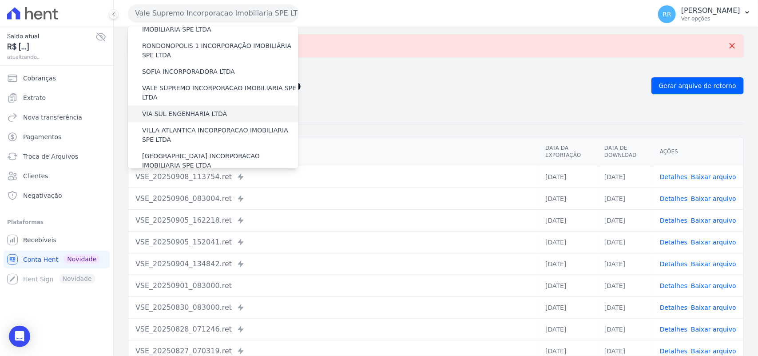
click at [180, 109] on label "VIA SUL ENGENHARIA LTDA" at bounding box center [184, 113] width 85 height 9
click at [0, 0] on input "VIA SUL ENGENHARIA LTDA" at bounding box center [0, 0] width 0 height 0
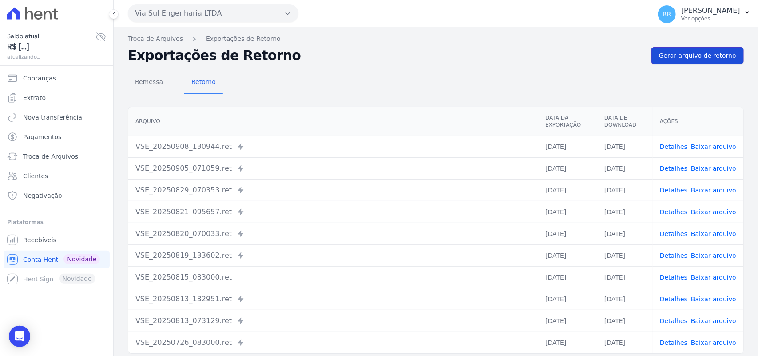
click at [695, 58] on span "Gerar arquivo de retorno" at bounding box center [697, 55] width 77 height 9
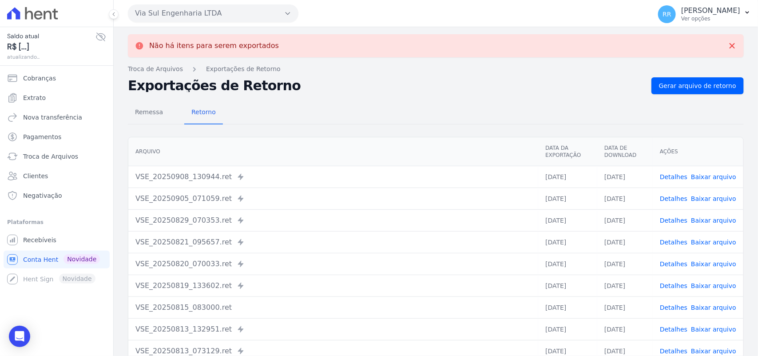
click at [193, 17] on button "Via Sul Engenharia LTDA" at bounding box center [213, 13] width 170 height 18
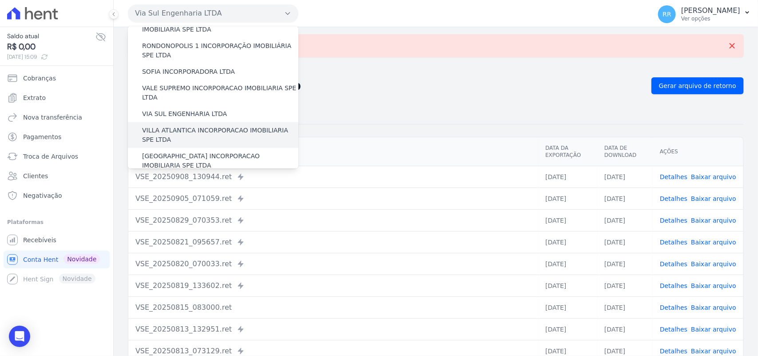
click at [206, 126] on label "VILLA ATLANTICA INCORPORACAO IMOBILIARIA SPE LTDA" at bounding box center [220, 135] width 156 height 19
click at [0, 0] on input "VILLA ATLANTICA INCORPORACAO IMOBILIARIA SPE LTDA" at bounding box center [0, 0] width 0 height 0
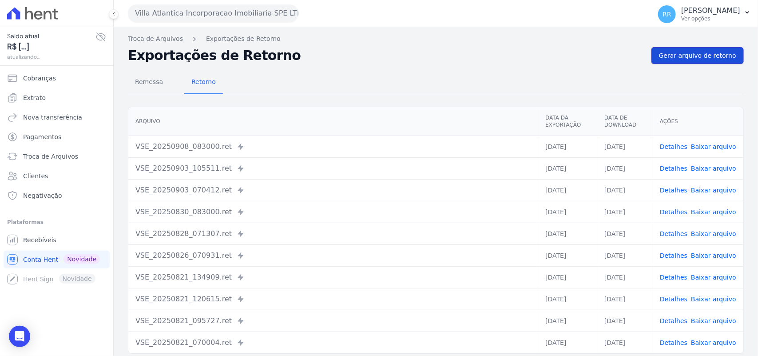
click at [703, 60] on span "Gerar arquivo de retorno" at bounding box center [697, 55] width 77 height 9
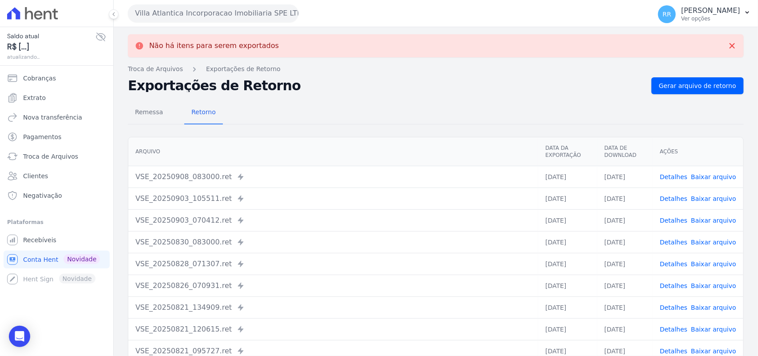
click at [215, 11] on button "Villa Atlantica Incorporacao Imobiliaria SPE LTDA" at bounding box center [213, 13] width 170 height 18
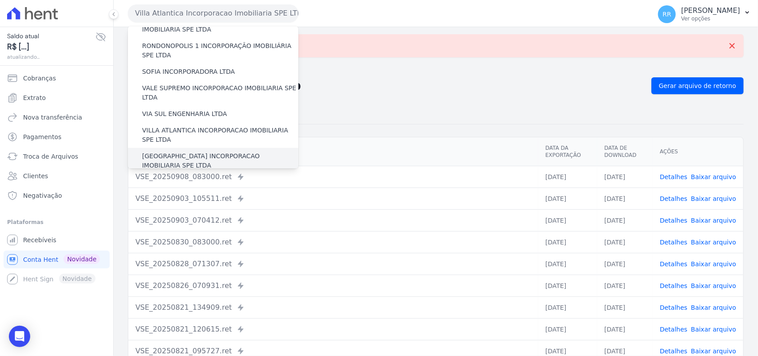
click at [178, 151] on label "[GEOGRAPHIC_DATA] INCORPORACAO IMOBILIARIA SPE LTDA" at bounding box center [220, 160] width 156 height 19
click at [0, 0] on input "[GEOGRAPHIC_DATA] INCORPORACAO IMOBILIARIA SPE LTDA" at bounding box center [0, 0] width 0 height 0
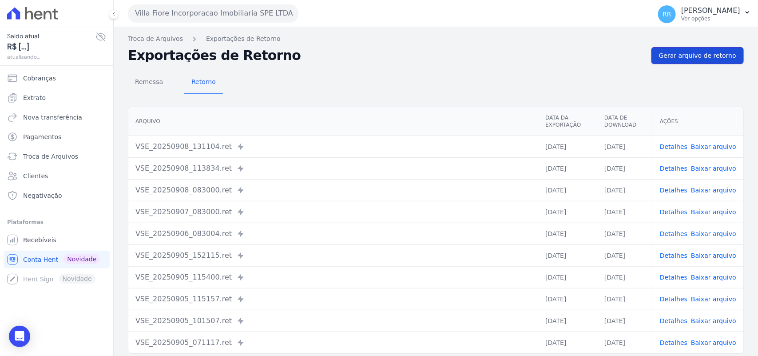
click at [680, 52] on span "Gerar arquivo de retorno" at bounding box center [697, 55] width 77 height 9
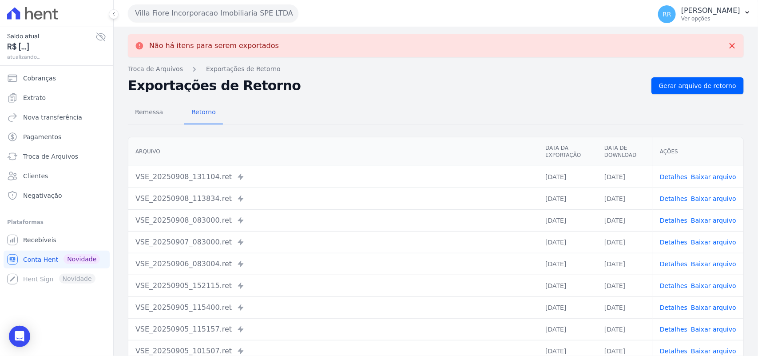
click at [209, 19] on button "Villa Fiore Incorporacao Imobiliaria SPE LTDA" at bounding box center [213, 13] width 170 height 18
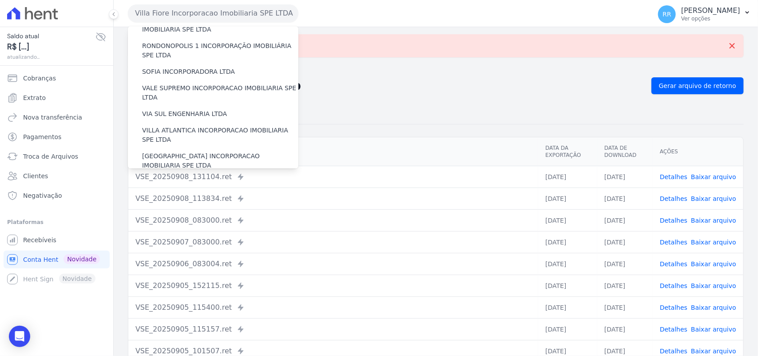
click at [196, 174] on div "VILLA TROPICAL INCORPORAÇÃO IMOBILIÁRIA SPE LTDA" at bounding box center [213, 187] width 170 height 26
click at [194, 177] on label "VILLA TROPICAL INCORPORAÇÃO IMOBILIÁRIA SPE LTDA" at bounding box center [220, 186] width 156 height 19
click at [0, 0] on input "VILLA TROPICAL INCORPORAÇÃO IMOBILIÁRIA SPE LTDA" at bounding box center [0, 0] width 0 height 0
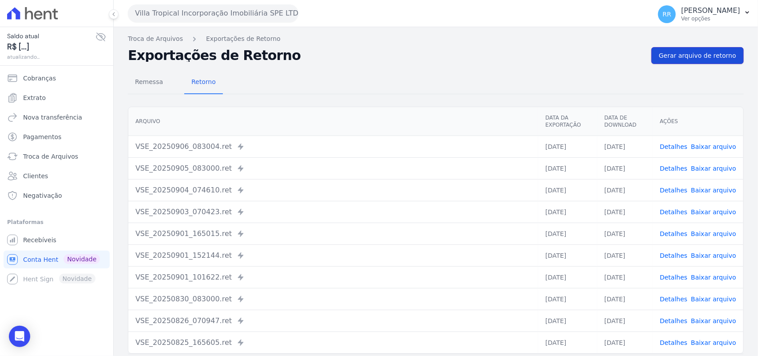
click at [693, 52] on span "Gerar arquivo de retorno" at bounding box center [697, 55] width 77 height 9
